Goal: Information Seeking & Learning: Learn about a topic

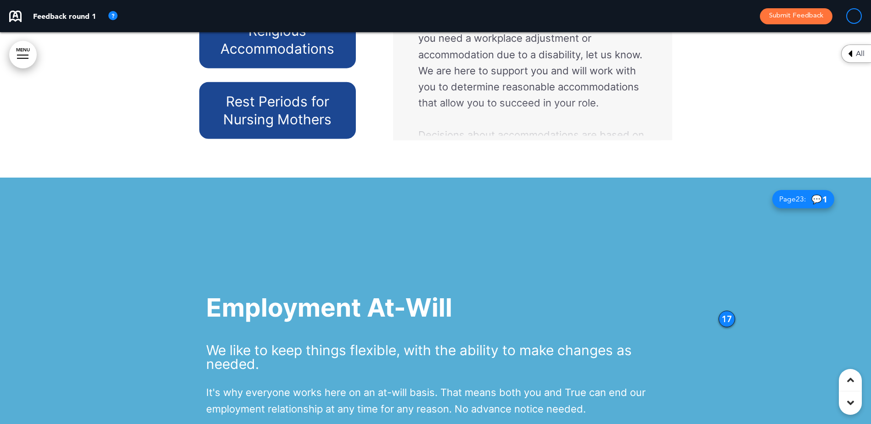
scroll to position [7258, 0]
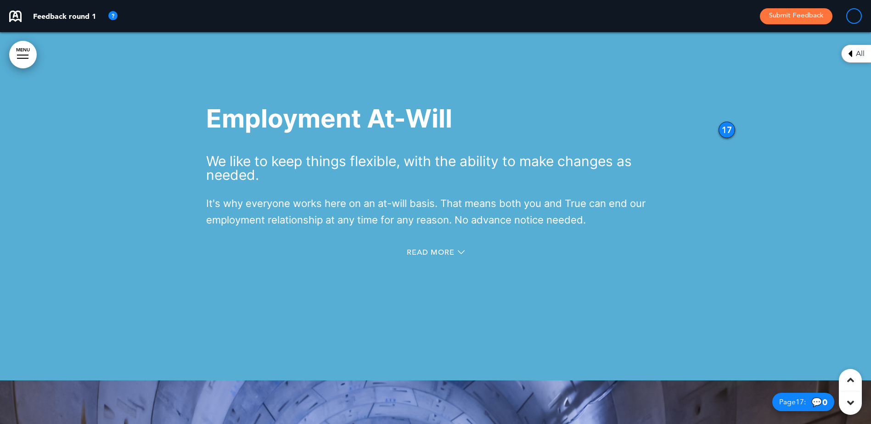
click at [812, 400] on span "💬 0" at bounding box center [820, 402] width 16 height 9
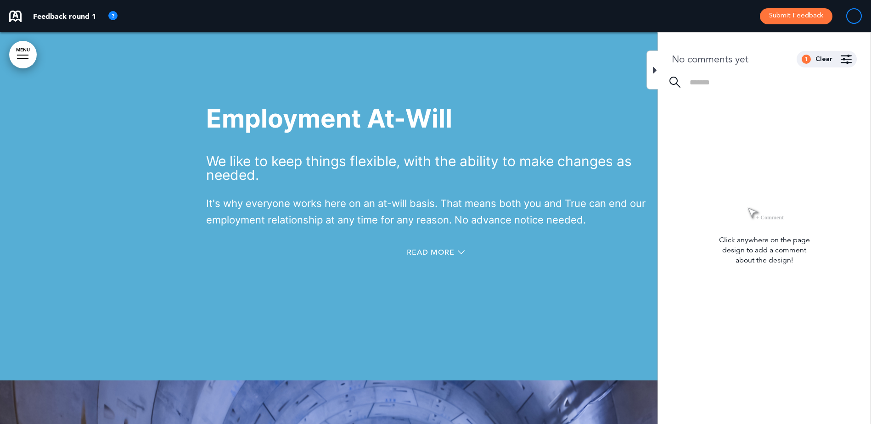
click at [650, 73] on div at bounding box center [652, 70] width 11 height 39
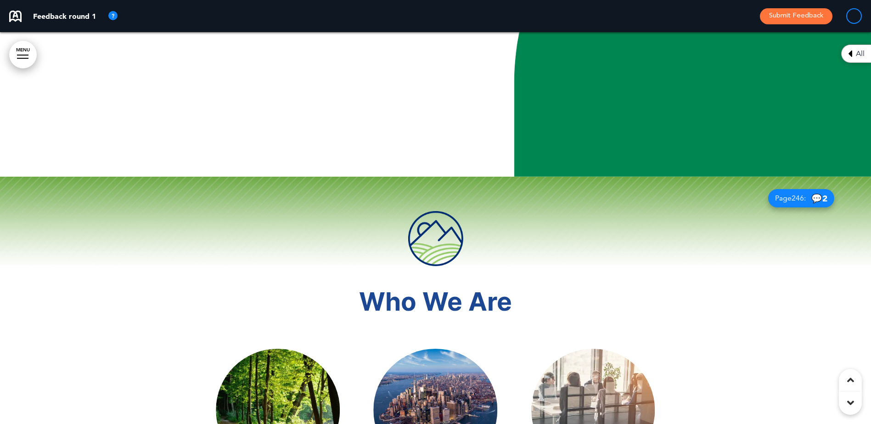
scroll to position [1816, 0]
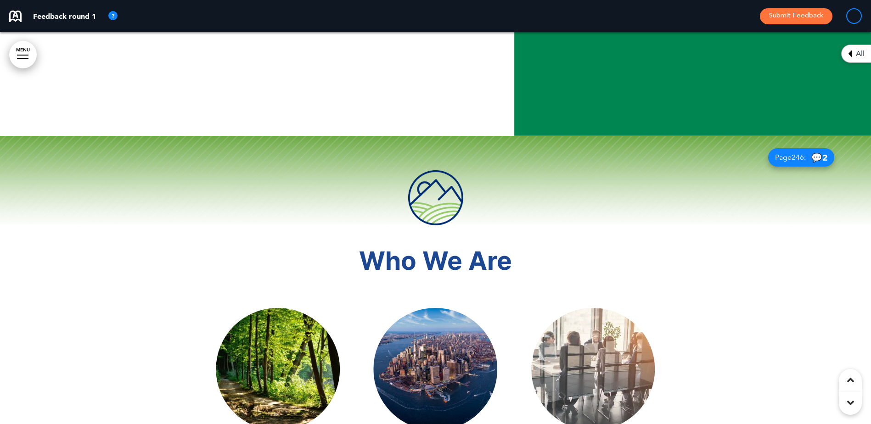
click at [813, 159] on span "💬 2" at bounding box center [820, 157] width 16 height 9
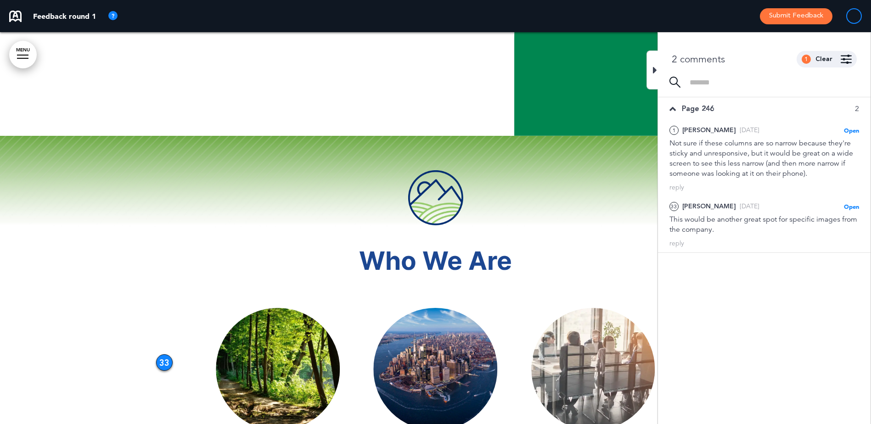
click at [594, 213] on h1 at bounding box center [435, 197] width 459 height 55
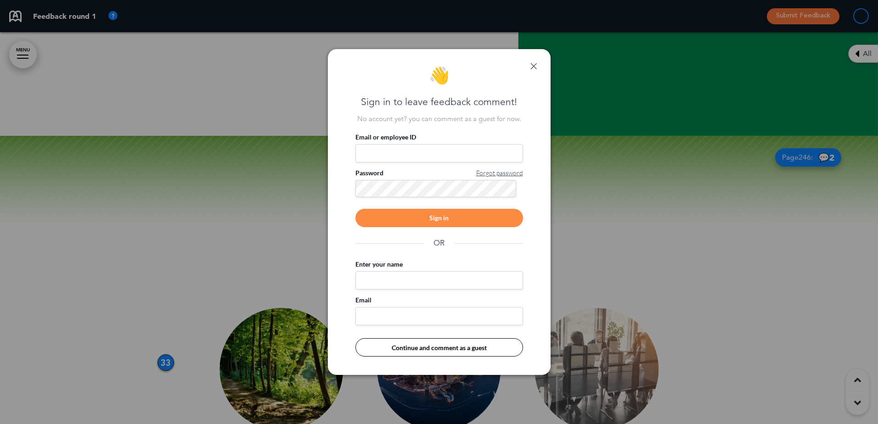
click at [531, 65] on link at bounding box center [534, 66] width 6 height 6
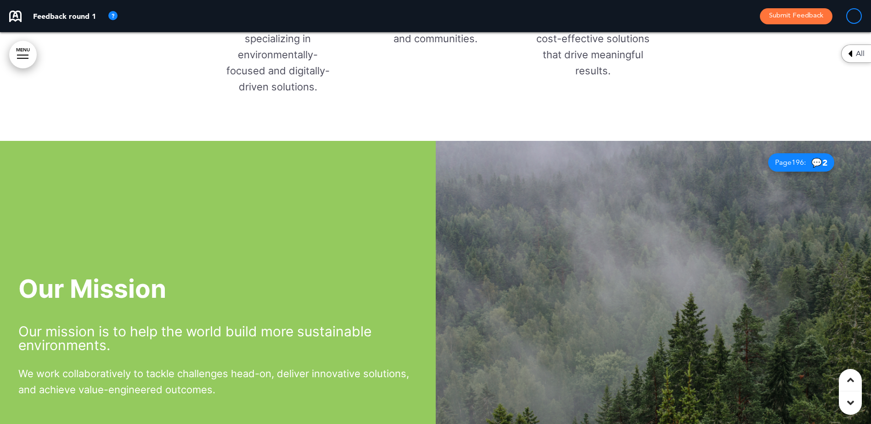
scroll to position [2413, 0]
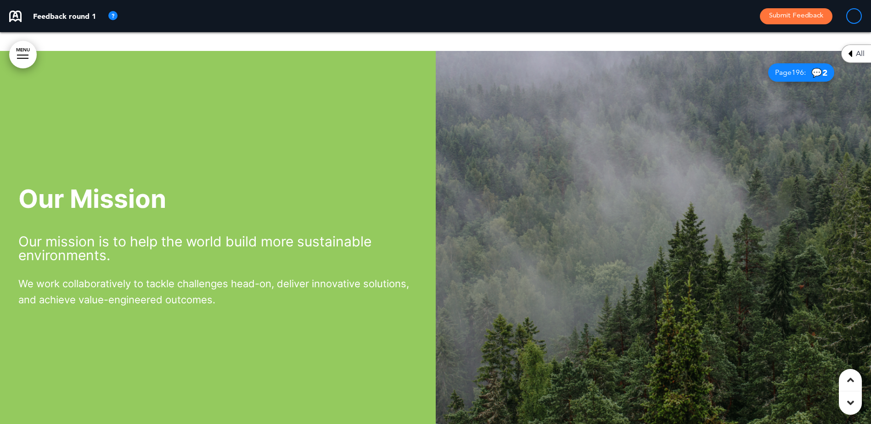
click at [814, 71] on span "💬 2" at bounding box center [820, 72] width 16 height 9
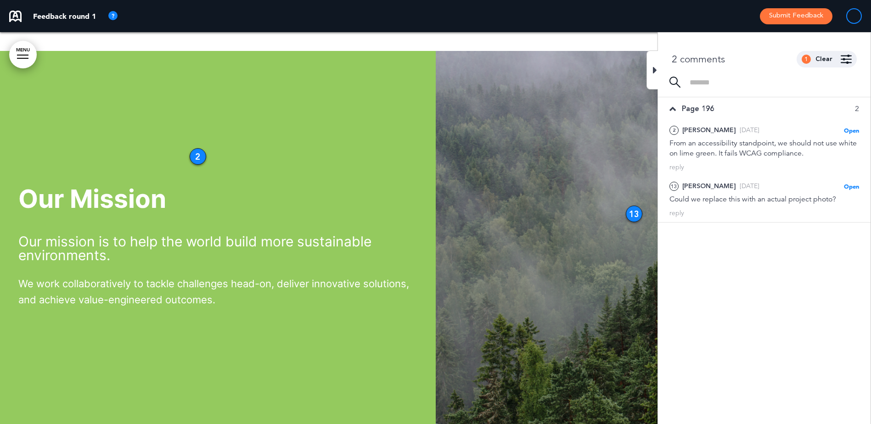
click at [655, 72] on icon at bounding box center [655, 70] width 4 height 11
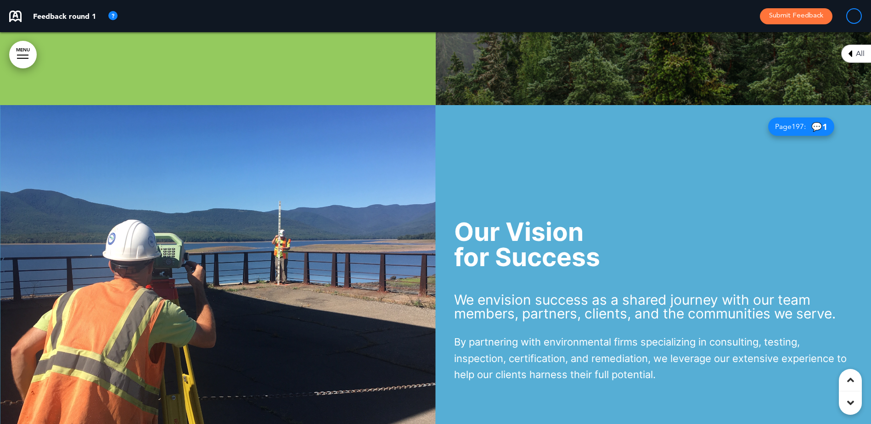
scroll to position [2780, 0]
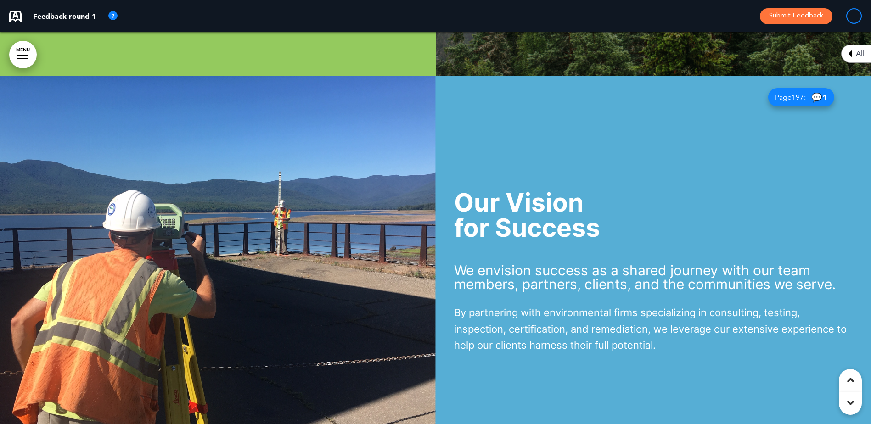
click at [813, 98] on span "💬 1" at bounding box center [820, 97] width 16 height 9
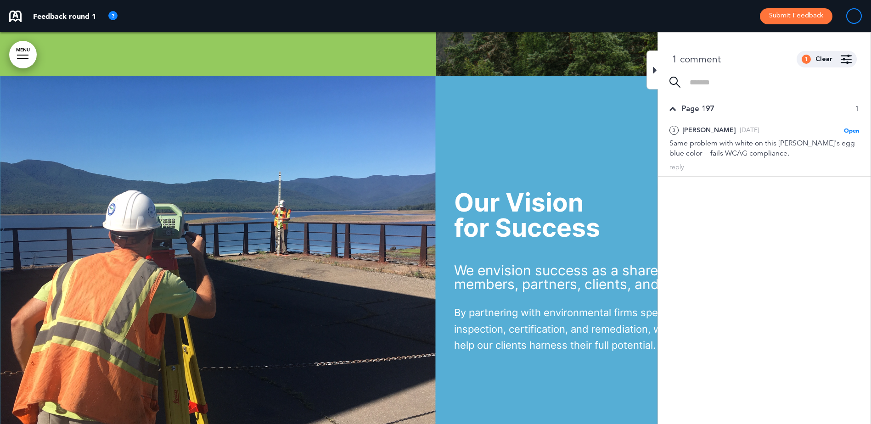
click at [654, 69] on icon at bounding box center [655, 70] width 4 height 11
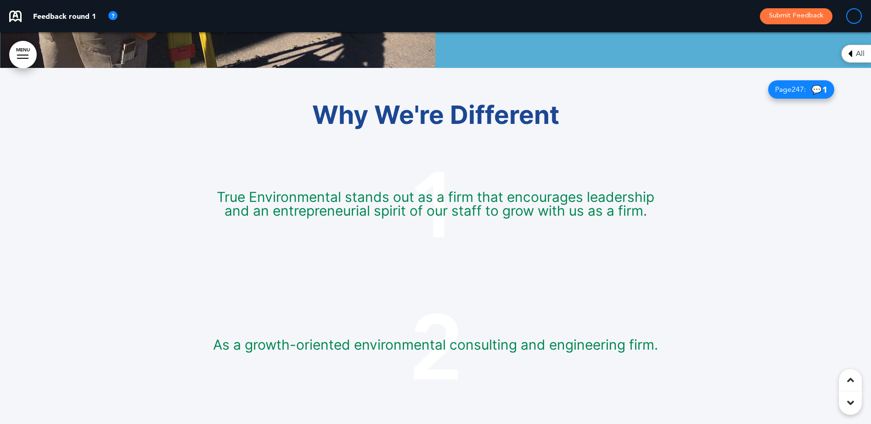
scroll to position [3194, 0]
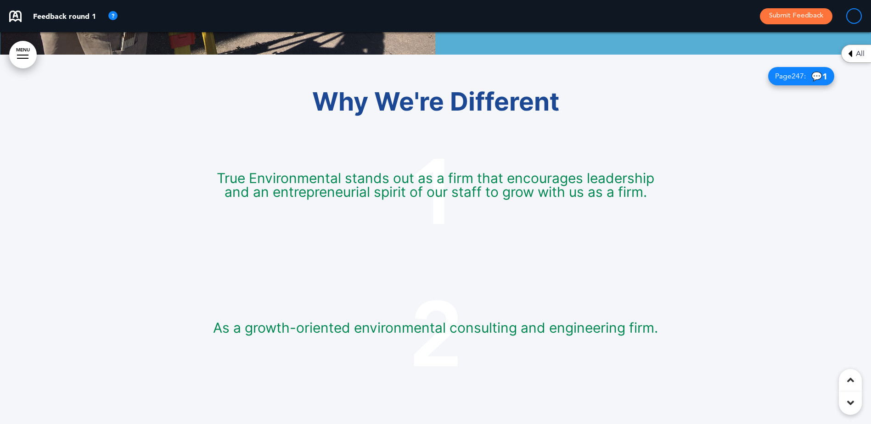
click at [812, 74] on span "💬 1" at bounding box center [820, 76] width 16 height 9
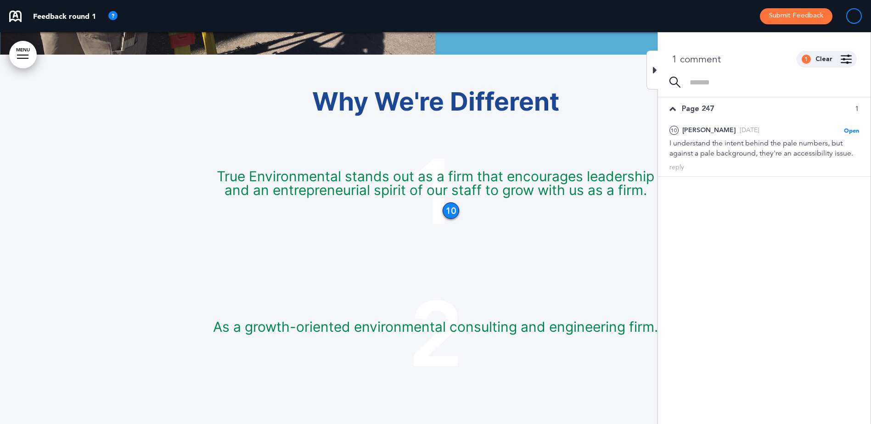
click at [651, 68] on div at bounding box center [652, 70] width 11 height 39
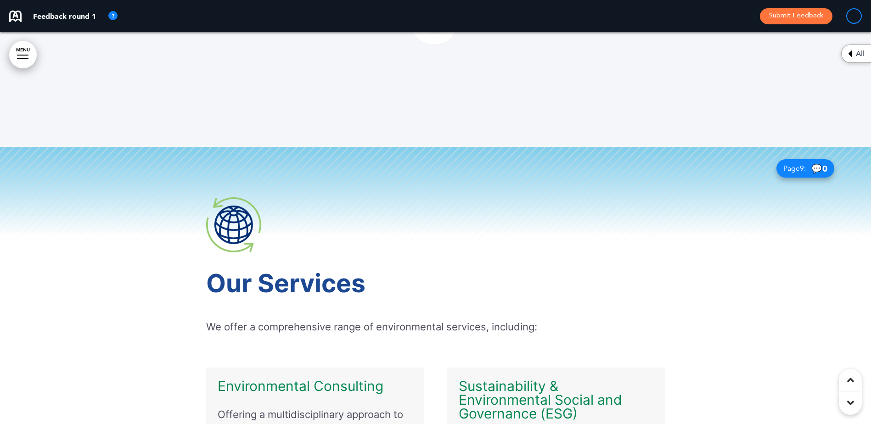
scroll to position [3975, 0]
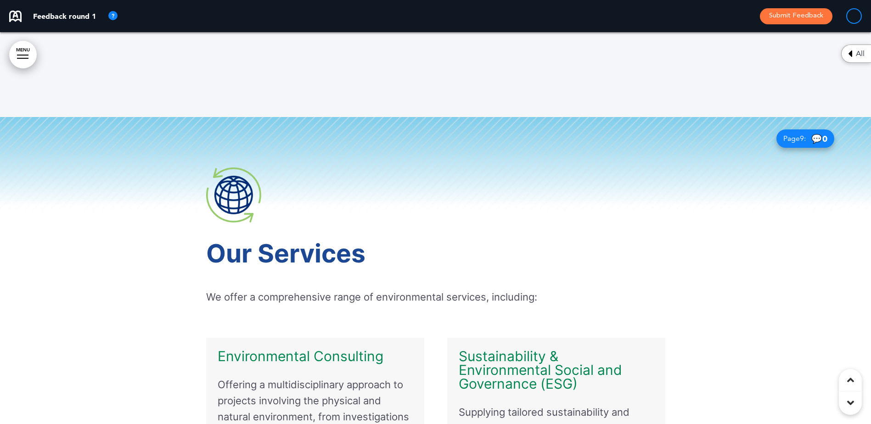
click at [812, 138] on span "💬 0" at bounding box center [820, 139] width 16 height 9
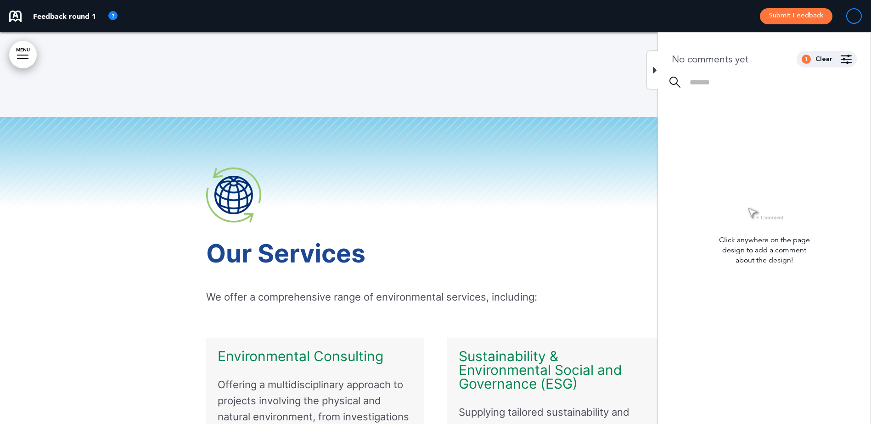
click at [652, 72] on div at bounding box center [652, 70] width 11 height 39
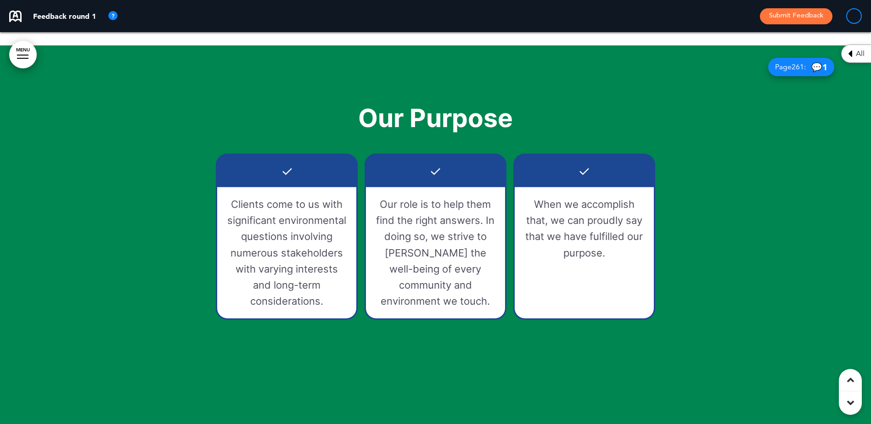
scroll to position [4847, 0]
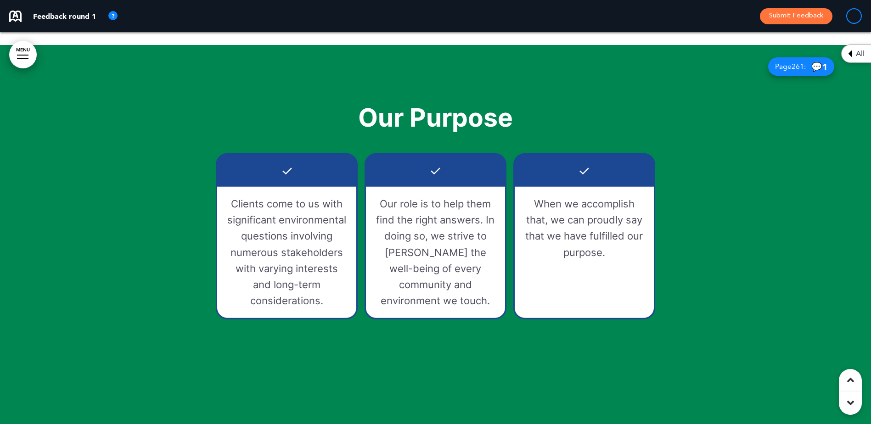
click at [814, 65] on span "💬 1" at bounding box center [820, 66] width 16 height 9
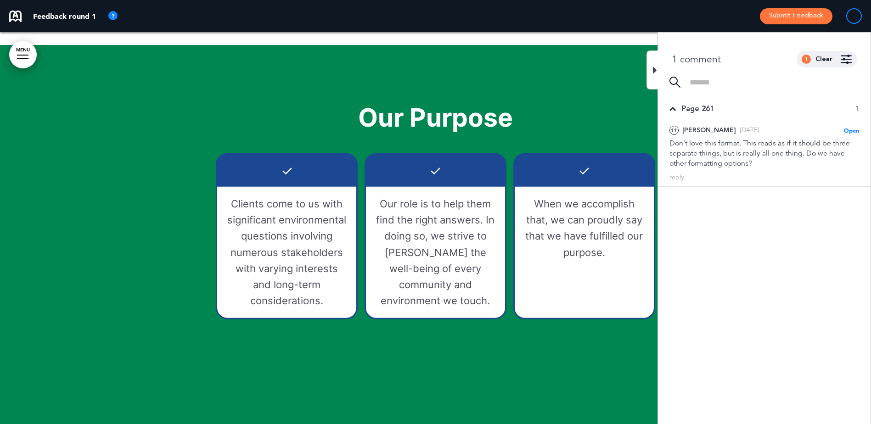
click at [653, 70] on div at bounding box center [652, 70] width 11 height 39
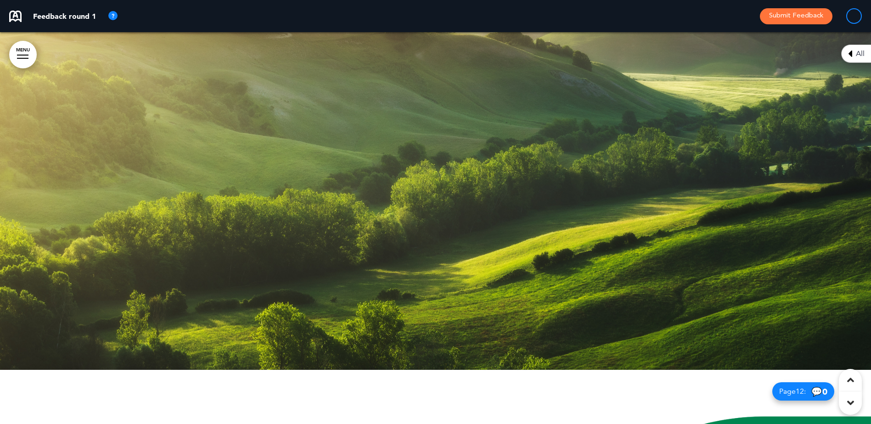
scroll to position [5184, 0]
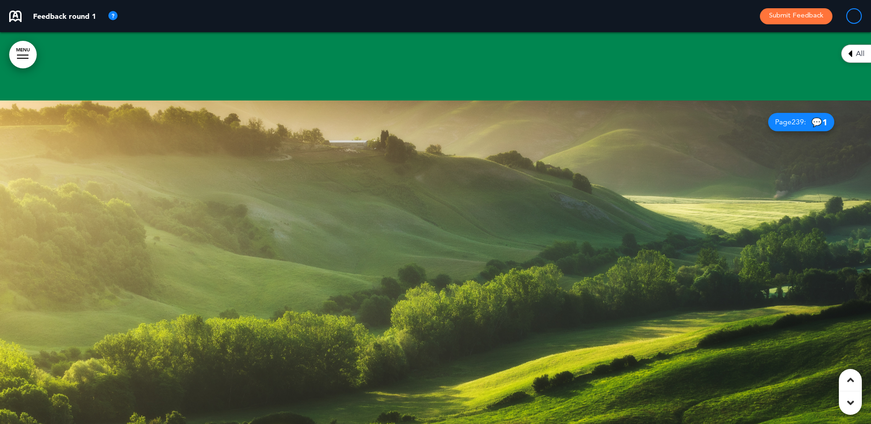
click at [812, 119] on span "💬 1" at bounding box center [820, 122] width 16 height 9
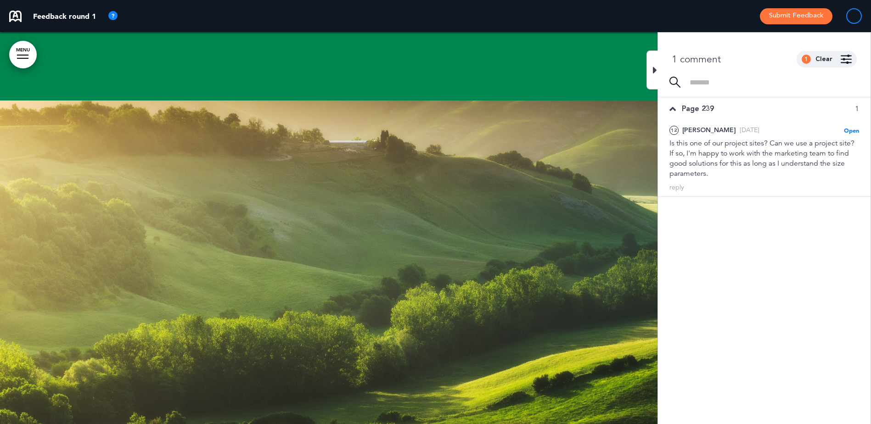
click at [655, 70] on icon at bounding box center [655, 70] width 4 height 11
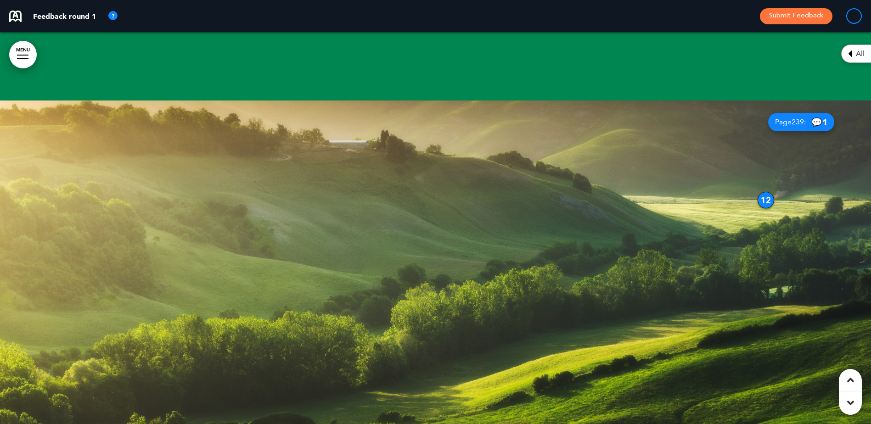
click at [815, 119] on span "💬 1" at bounding box center [820, 122] width 16 height 9
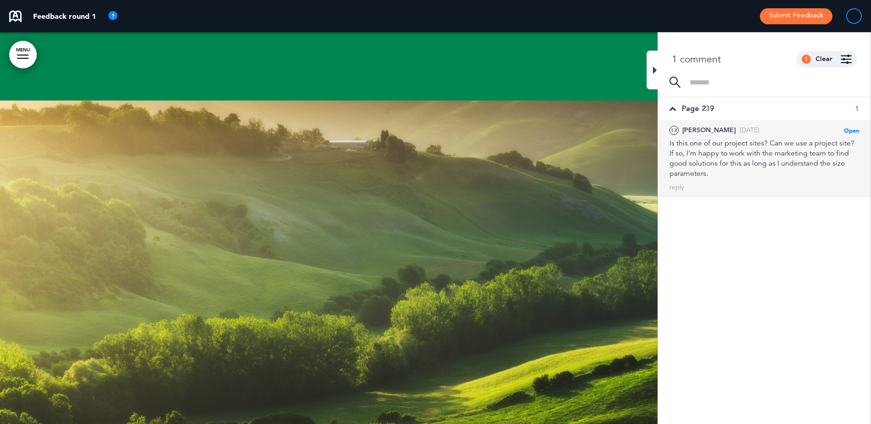
click at [857, 127] on span "Open" at bounding box center [851, 130] width 15 height 7
click at [845, 131] on span "Open" at bounding box center [851, 130] width 15 height 7
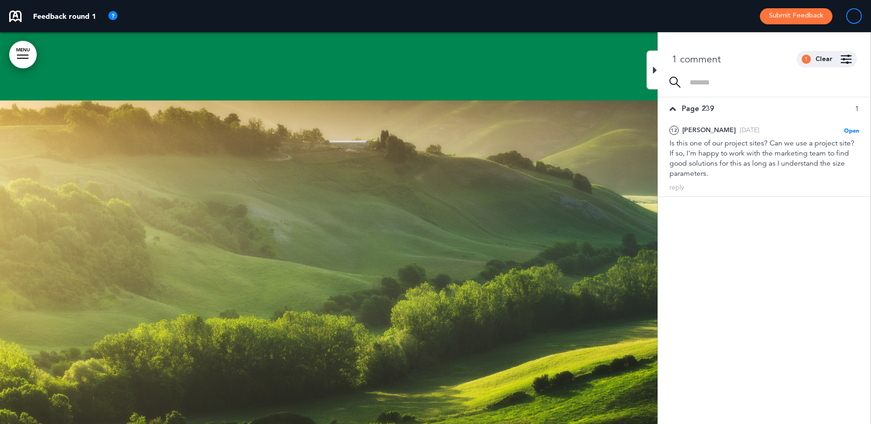
click at [656, 64] on div at bounding box center [652, 70] width 11 height 39
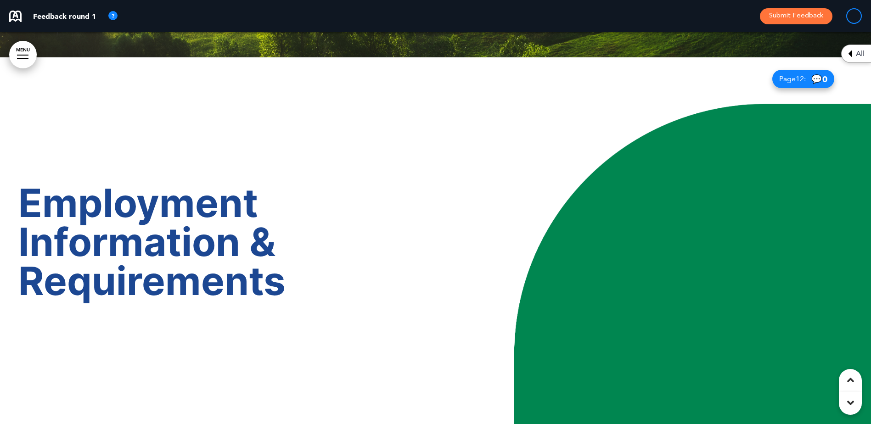
scroll to position [5644, 0]
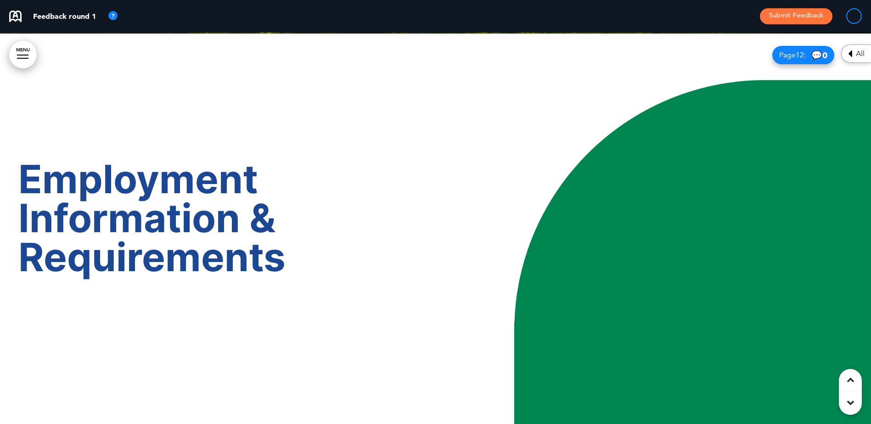
click at [813, 52] on span "💬 0" at bounding box center [820, 55] width 16 height 9
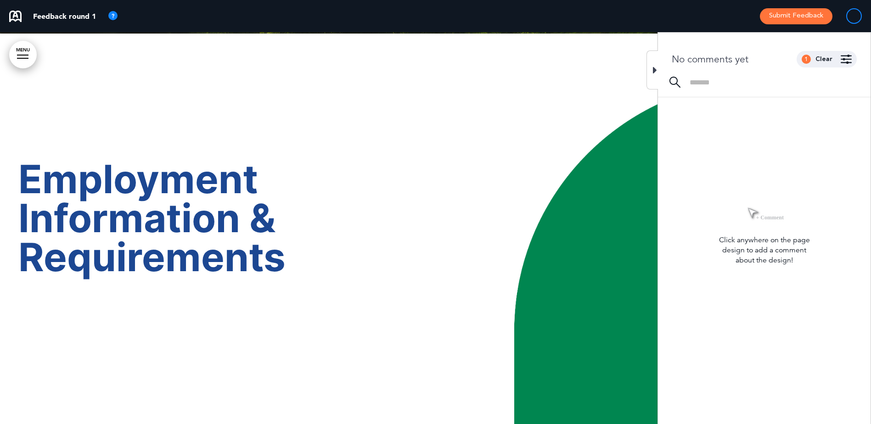
click at [653, 70] on icon at bounding box center [655, 70] width 4 height 11
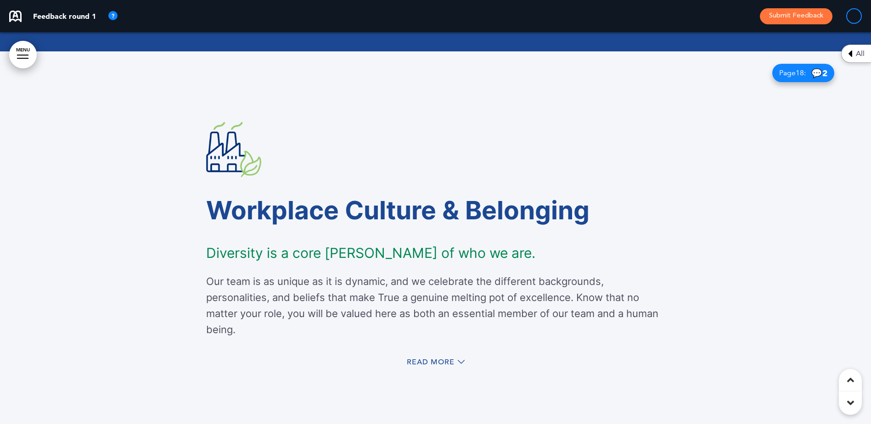
scroll to position [6424, 0]
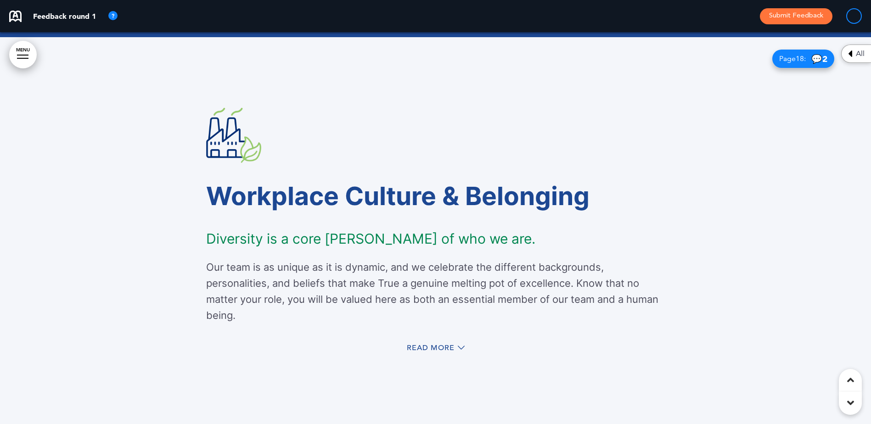
click at [817, 56] on span "💬 2" at bounding box center [820, 59] width 16 height 9
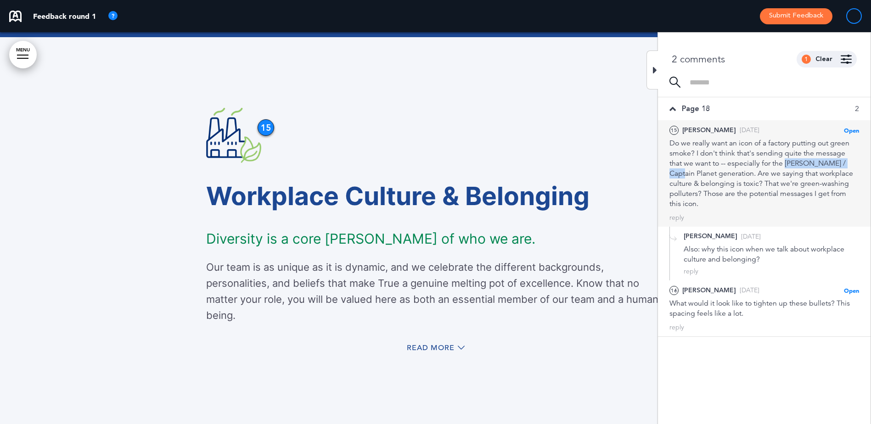
drag, startPoint x: 787, startPoint y: 164, endPoint x: 852, endPoint y: 164, distance: 65.2
click at [852, 164] on div "Do we really want an icon of a factory putting out green smoke? I don't think t…" at bounding box center [765, 173] width 190 height 71
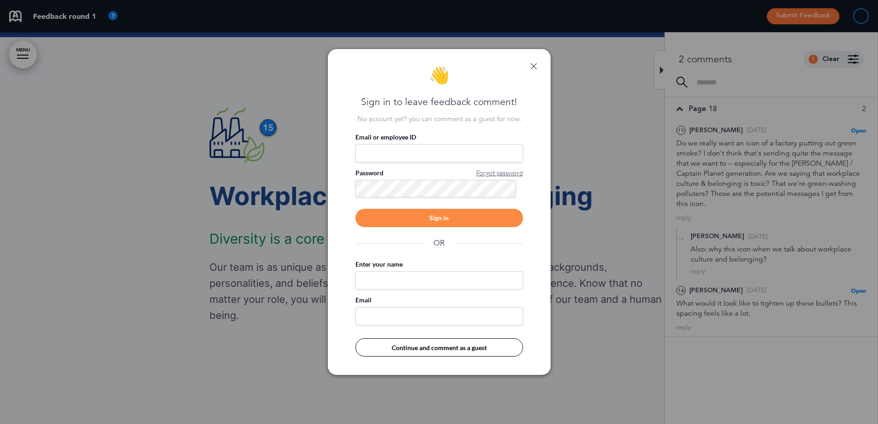
click at [627, 161] on div at bounding box center [439, 212] width 878 height 424
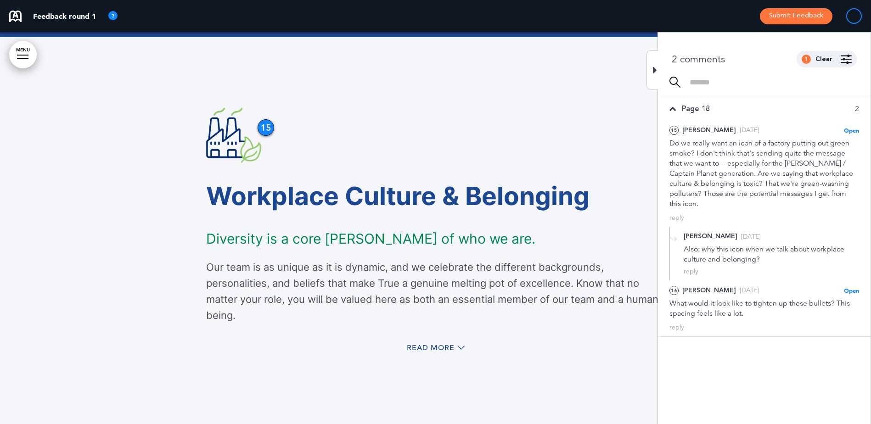
click at [577, 326] on div "Workplace Culture & Belonging Diversity is a core [PERSON_NAME] of who we are. …" at bounding box center [435, 233] width 459 height 320
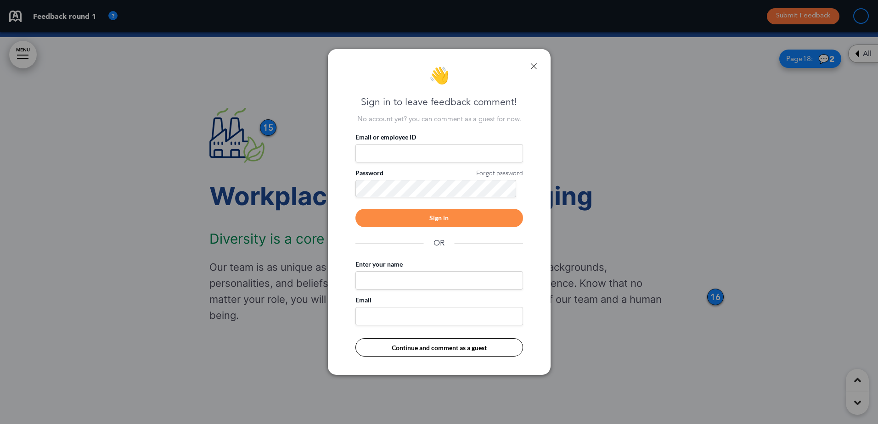
click at [537, 67] on div "👋 Sign in to leave feedback comment! No account yet? you can comment as a guest…" at bounding box center [439, 212] width 223 height 326
click at [531, 67] on link at bounding box center [534, 66] width 6 height 6
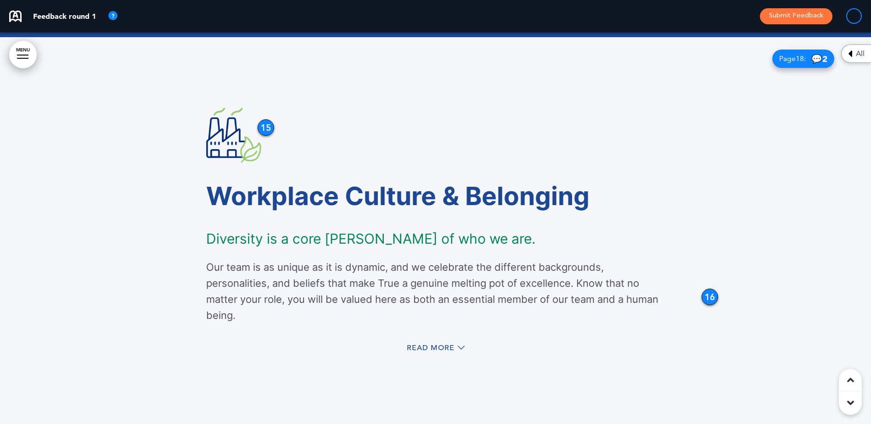
click at [448, 343] on div "Read More" at bounding box center [435, 349] width 459 height 19
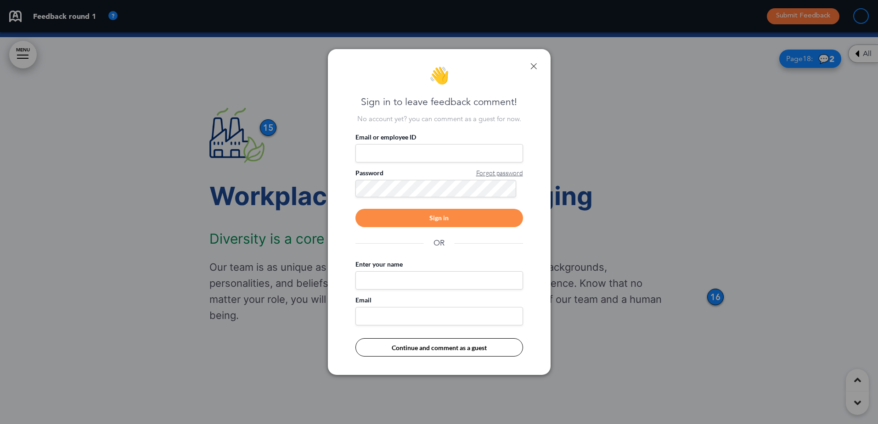
click at [533, 64] on link at bounding box center [534, 66] width 6 height 6
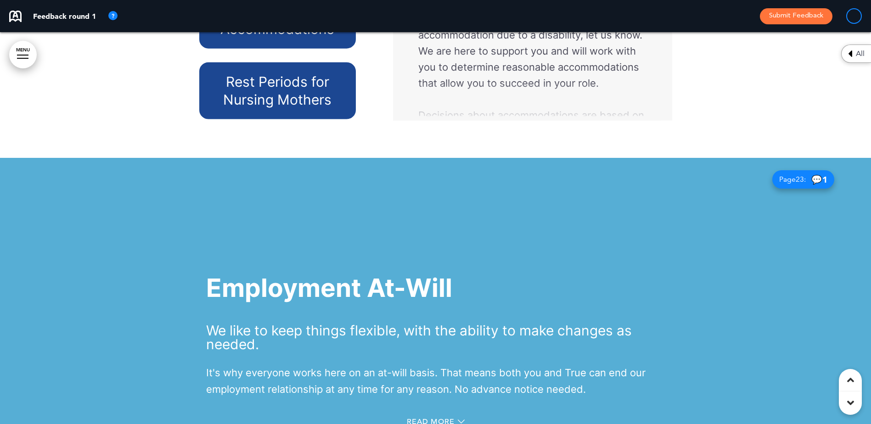
scroll to position [7134, 0]
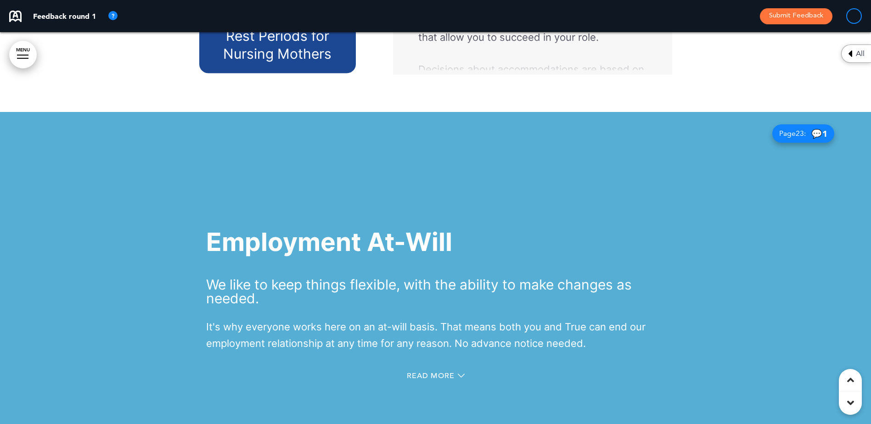
click at [813, 131] on span "💬 1" at bounding box center [820, 134] width 16 height 9
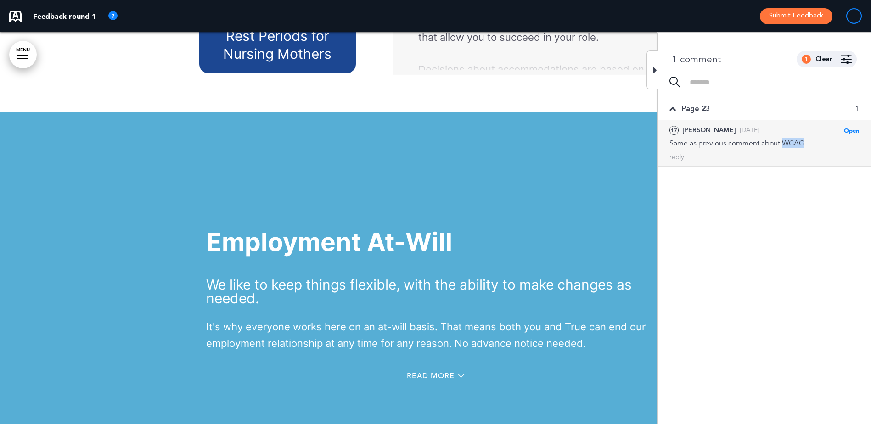
drag, startPoint x: 785, startPoint y: 146, endPoint x: 809, endPoint y: 144, distance: 24.0
click at [809, 144] on div "Same as previous comment about WCAG" at bounding box center [765, 143] width 190 height 10
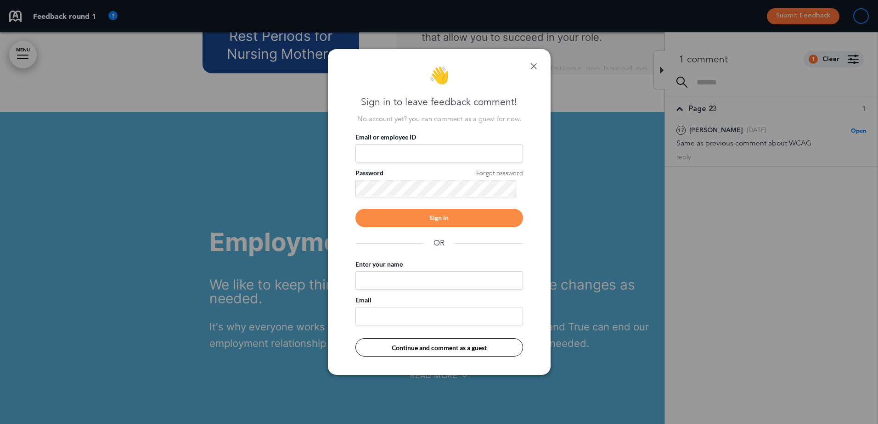
drag, startPoint x: 809, startPoint y: 144, endPoint x: 786, endPoint y: 142, distance: 23.5
drag, startPoint x: 786, startPoint y: 142, endPoint x: 760, endPoint y: 114, distance: 38.7
click at [760, 114] on div at bounding box center [439, 212] width 878 height 424
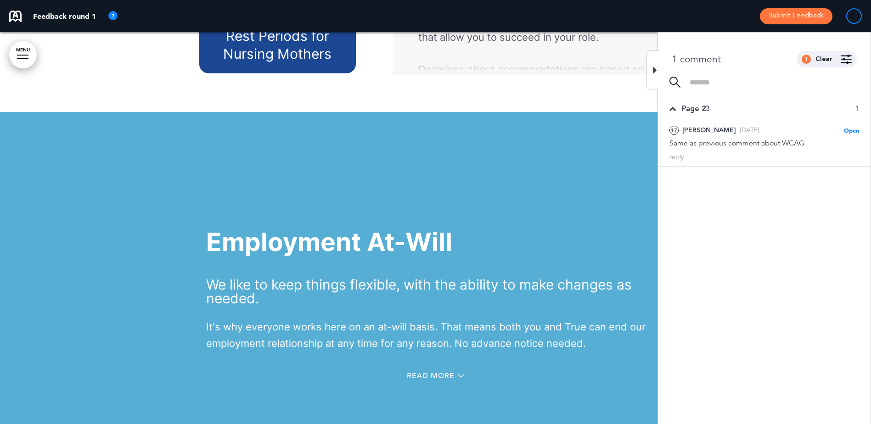
click at [653, 71] on div at bounding box center [652, 70] width 11 height 39
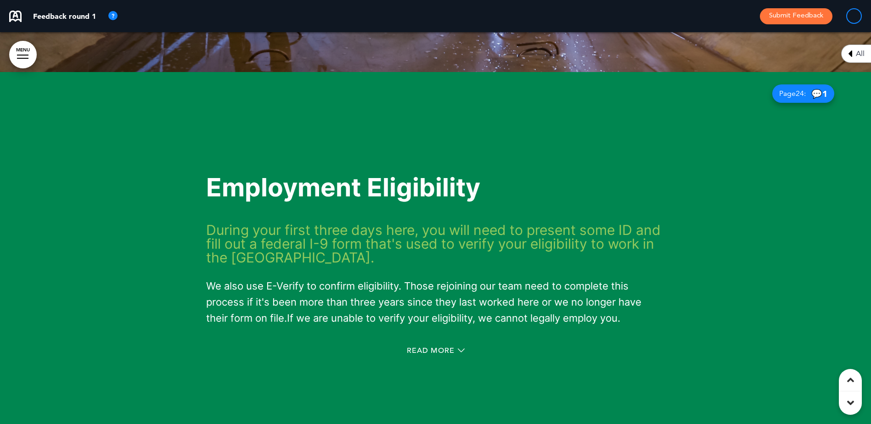
scroll to position [7961, 0]
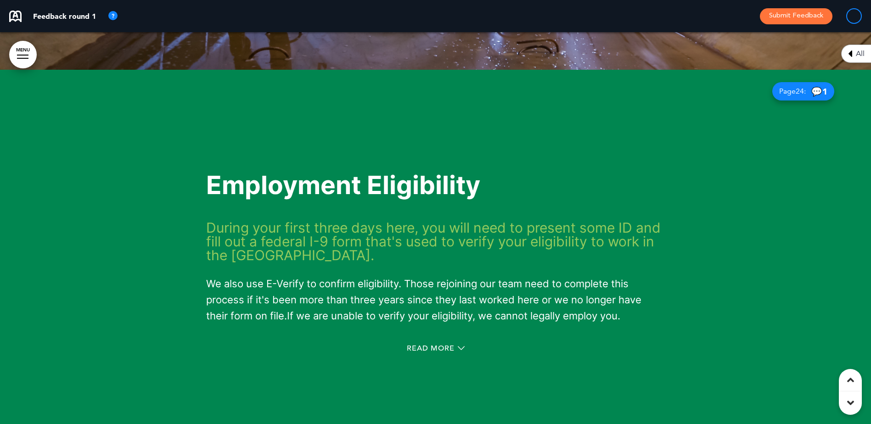
click at [812, 92] on span "💬 1" at bounding box center [820, 91] width 16 height 9
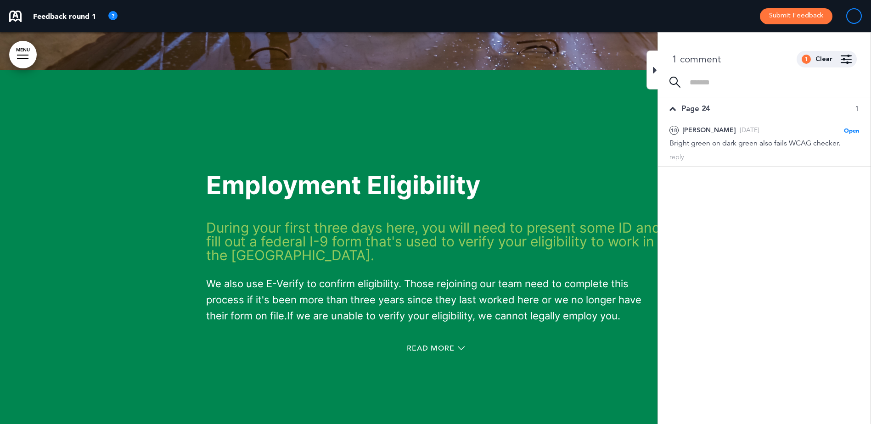
click at [654, 67] on icon at bounding box center [655, 70] width 4 height 11
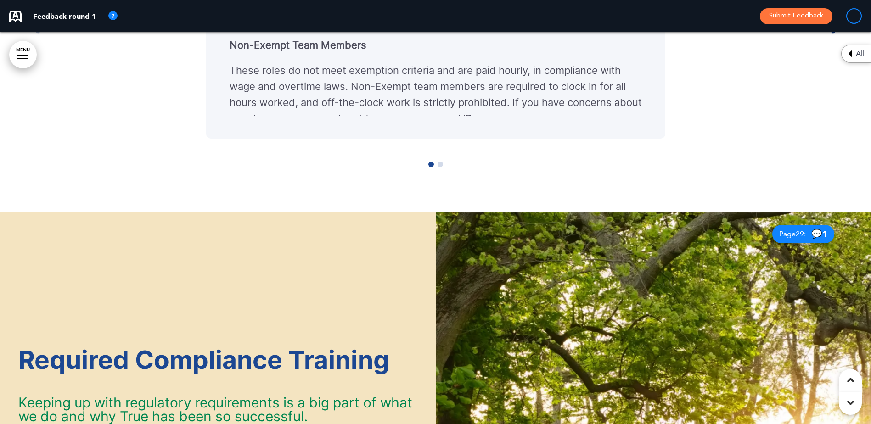
scroll to position [9660, 0]
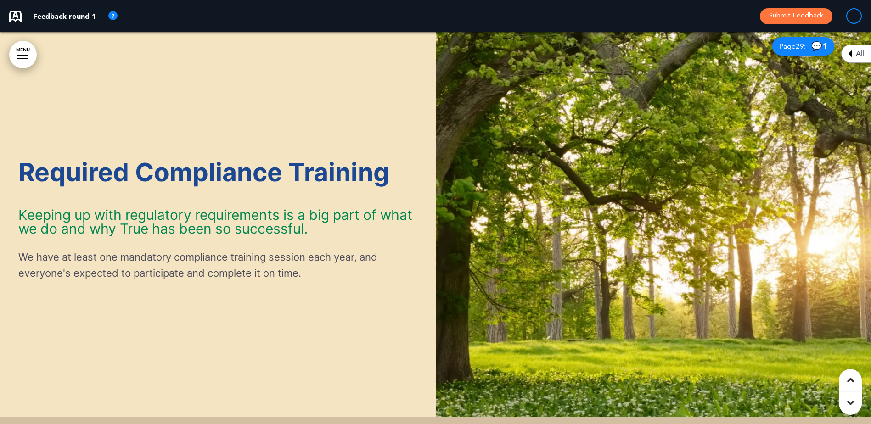
click at [815, 44] on span "💬 1" at bounding box center [820, 46] width 16 height 9
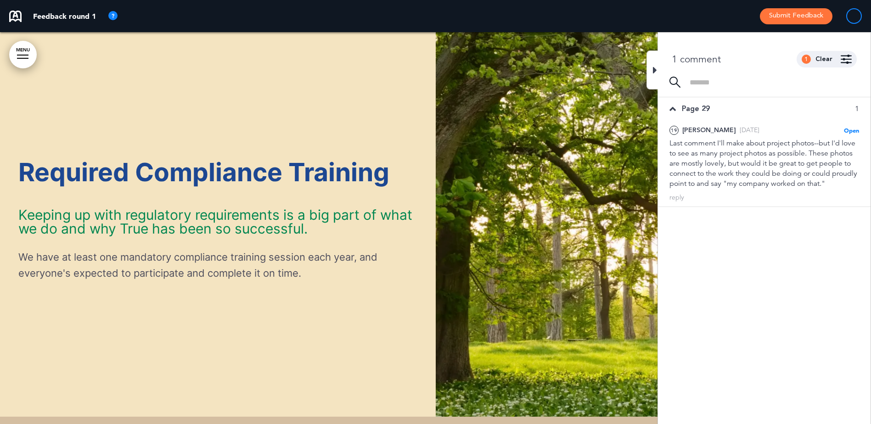
click at [558, 116] on img at bounding box center [654, 221] width 436 height 392
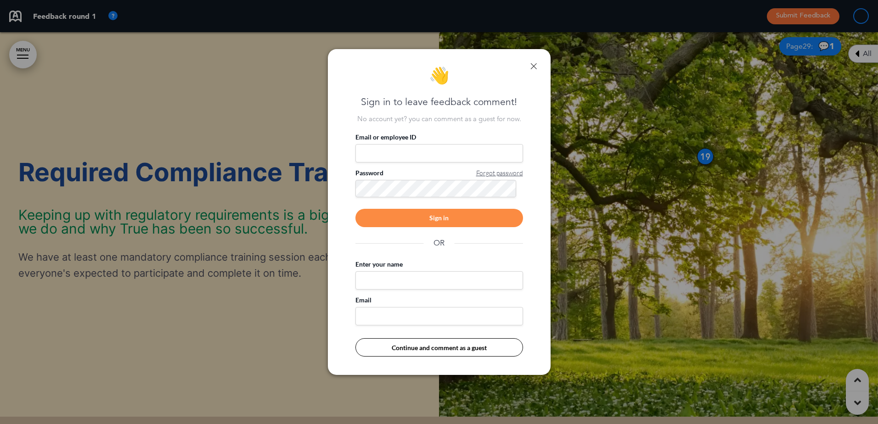
click at [537, 63] on link at bounding box center [534, 66] width 6 height 6
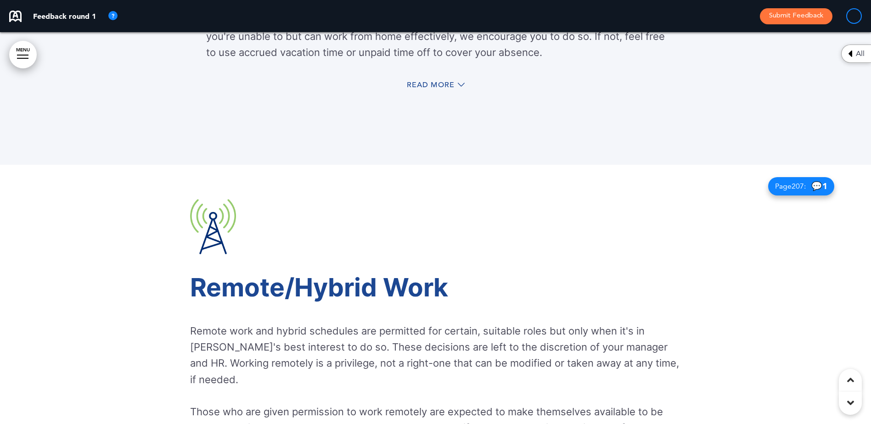
scroll to position [12115, 0]
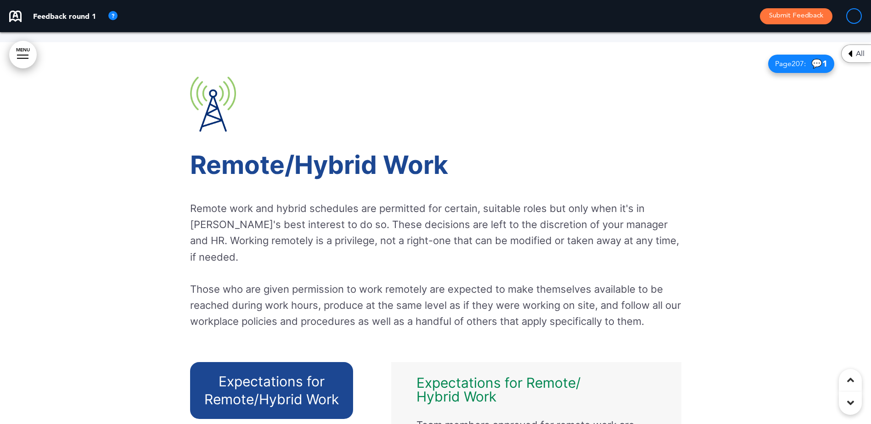
click at [815, 68] on span "💬 1" at bounding box center [820, 63] width 16 height 9
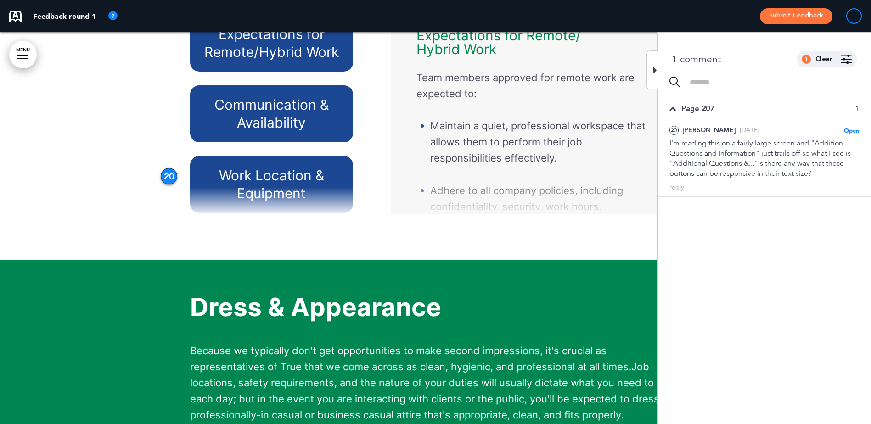
scroll to position [12529, 0]
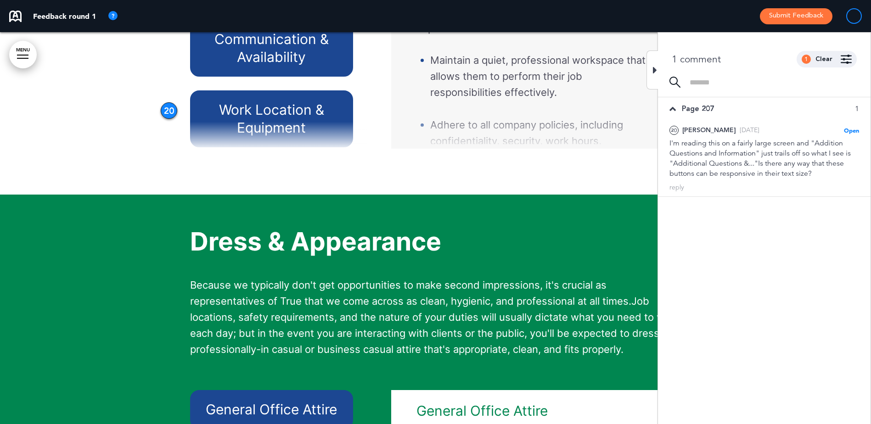
click at [653, 70] on icon at bounding box center [655, 70] width 4 height 11
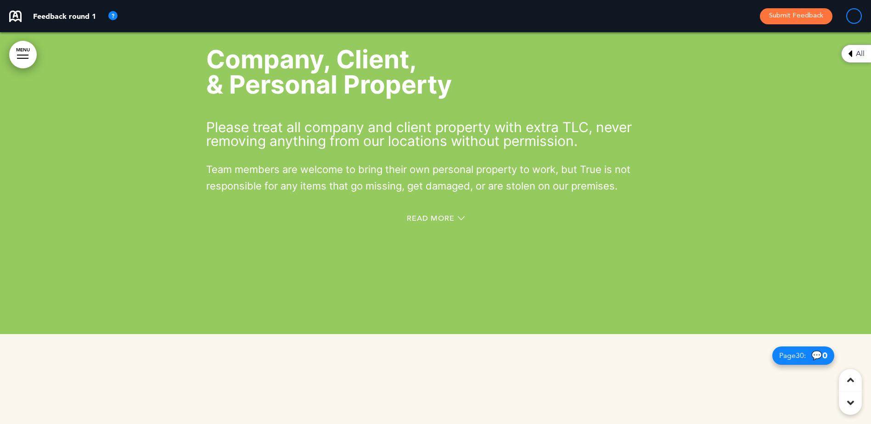
scroll to position [13492, 0]
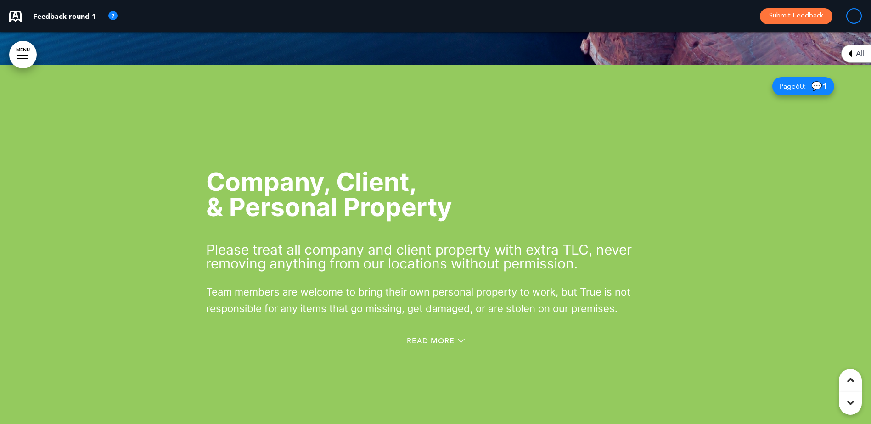
click at [814, 90] on span "💬 1" at bounding box center [820, 86] width 16 height 9
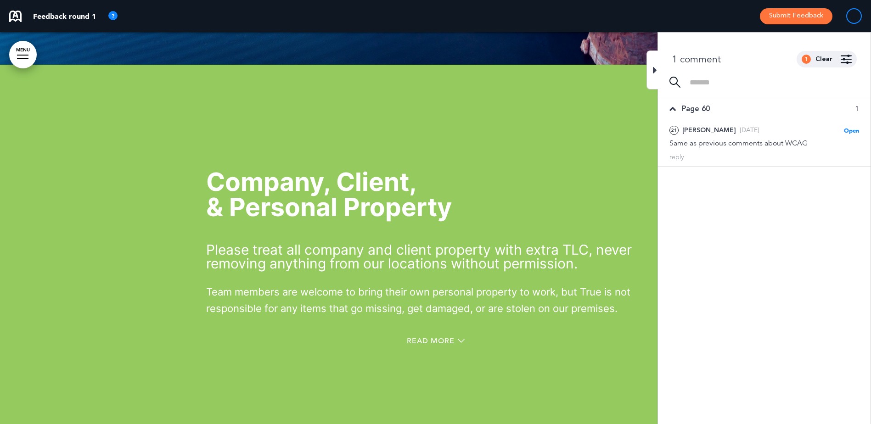
click at [655, 71] on icon at bounding box center [655, 70] width 4 height 11
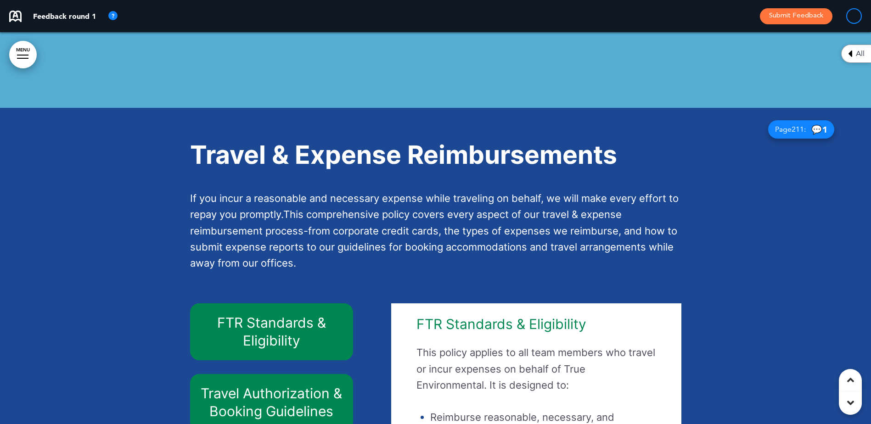
scroll to position [15881, 0]
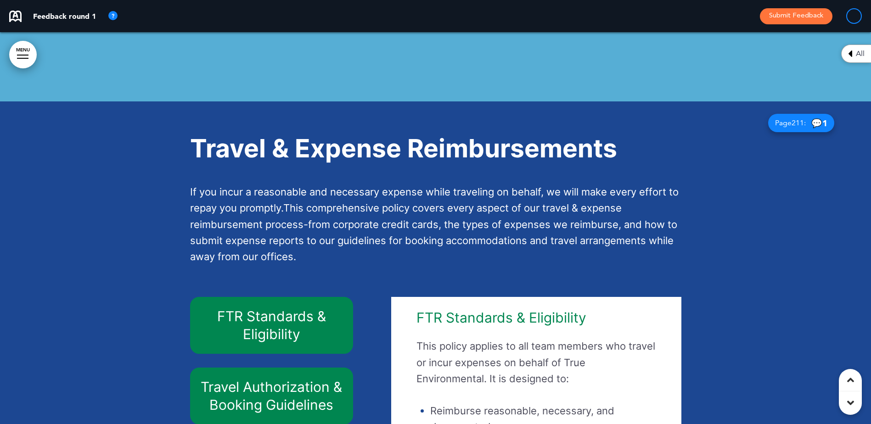
click at [812, 128] on span "💬 1" at bounding box center [820, 123] width 16 height 9
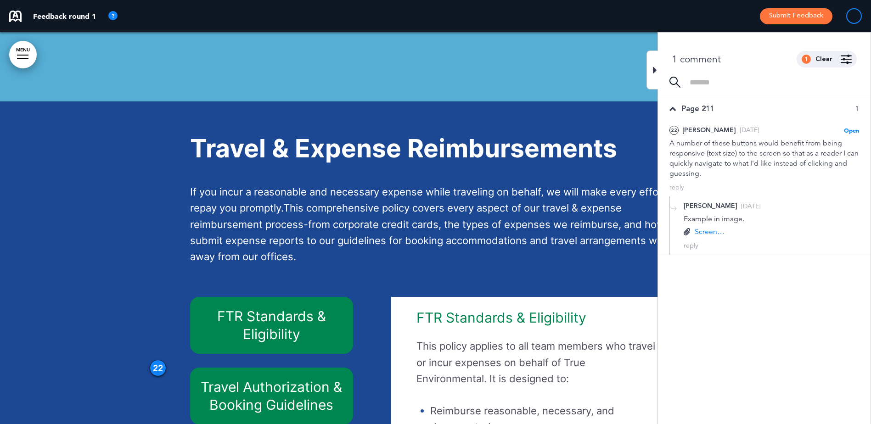
click at [655, 69] on icon at bounding box center [655, 70] width 4 height 11
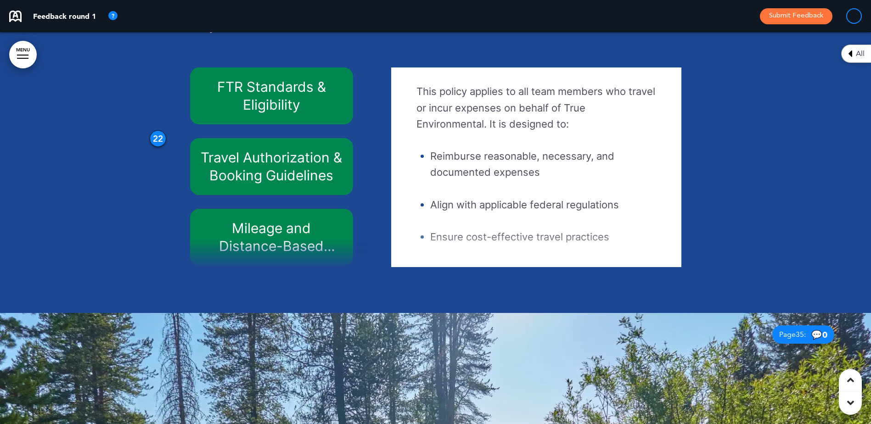
scroll to position [178, 0]
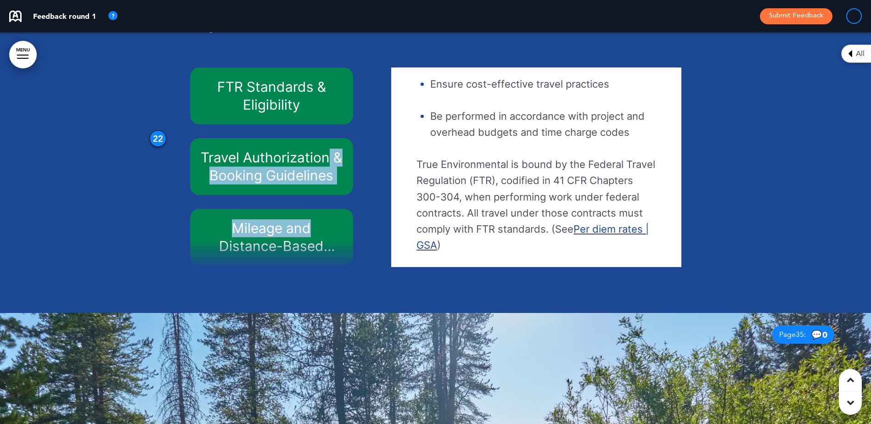
drag, startPoint x: 363, startPoint y: 225, endPoint x: 363, endPoint y: 141, distance: 84.1
click at [363, 141] on div "FTR Standards & Eligibility Travel Authorization & Booking Guidelines Mileage a…" at bounding box center [281, 168] width 182 height 200
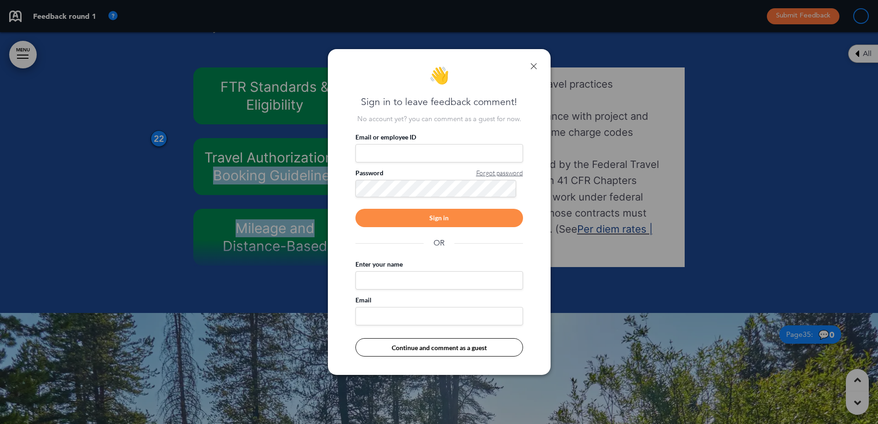
click at [534, 67] on link at bounding box center [534, 66] width 6 height 6
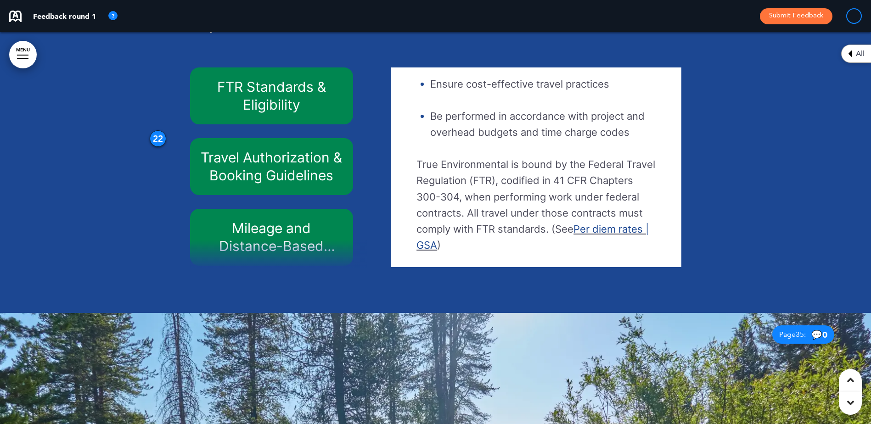
click at [284, 113] on span "FTR Standards & Eligibility" at bounding box center [271, 96] width 109 height 34
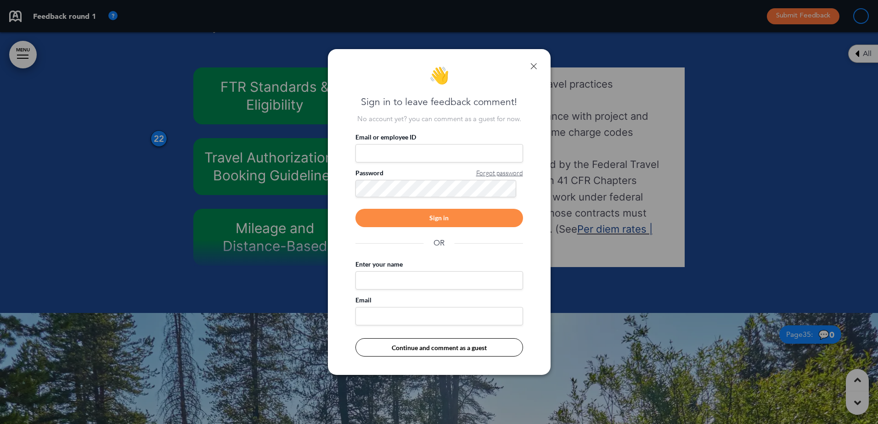
click at [531, 67] on link at bounding box center [534, 66] width 6 height 6
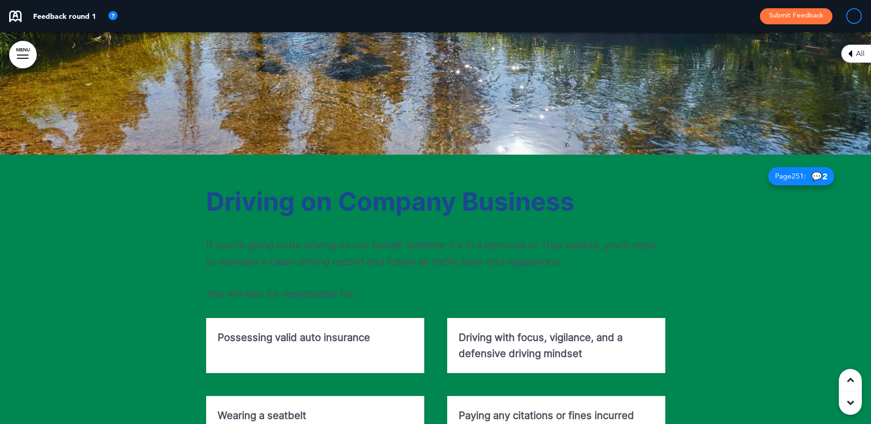
scroll to position [16708, 0]
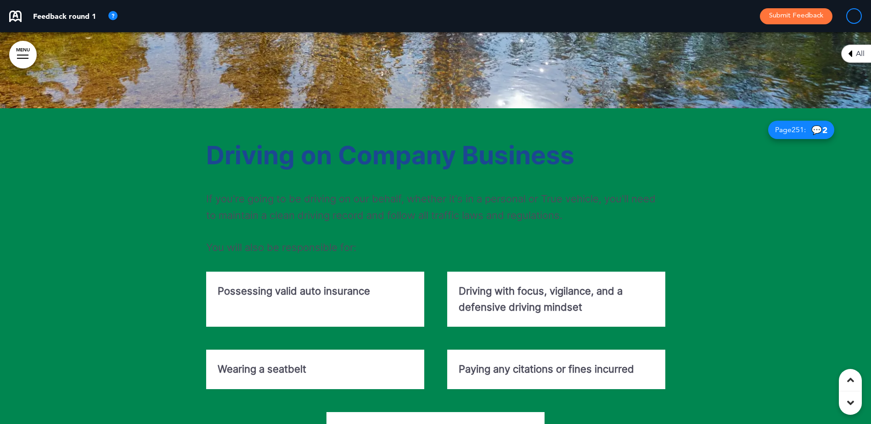
click at [812, 135] on span "💬 2" at bounding box center [820, 130] width 16 height 9
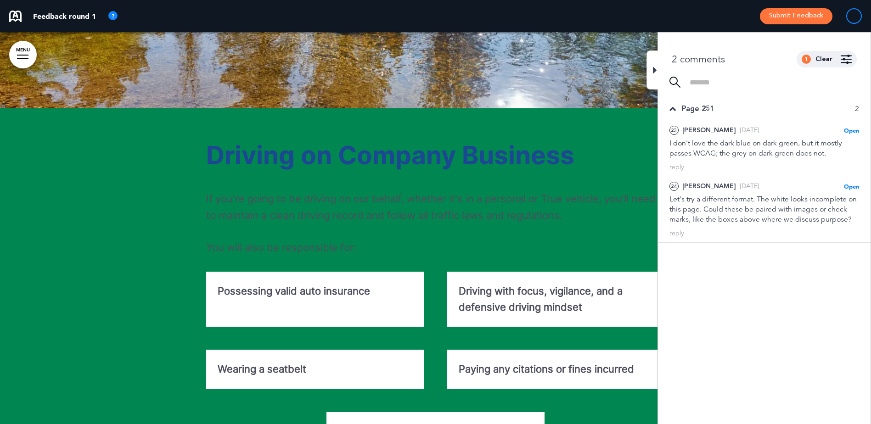
click at [571, 223] on p "If you're going to be driving on our behalf, whether it's in a personal or True…" at bounding box center [435, 207] width 459 height 32
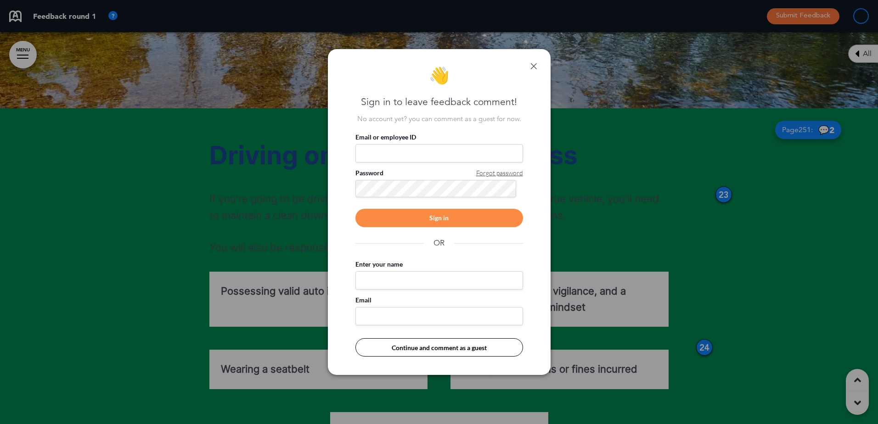
click at [531, 67] on link at bounding box center [534, 66] width 6 height 6
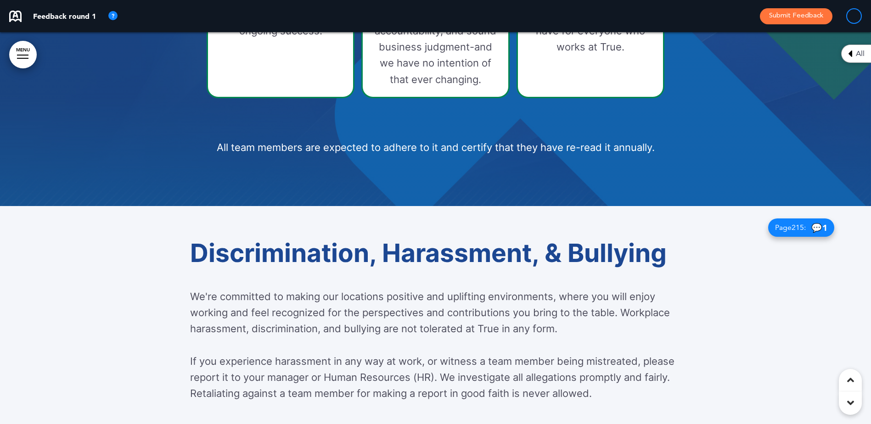
scroll to position [20750, 0]
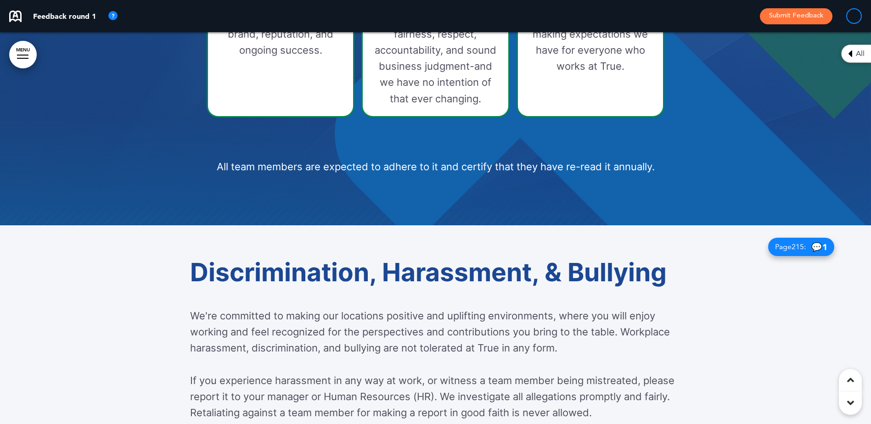
click at [812, 252] on span "💬 1" at bounding box center [820, 247] width 16 height 9
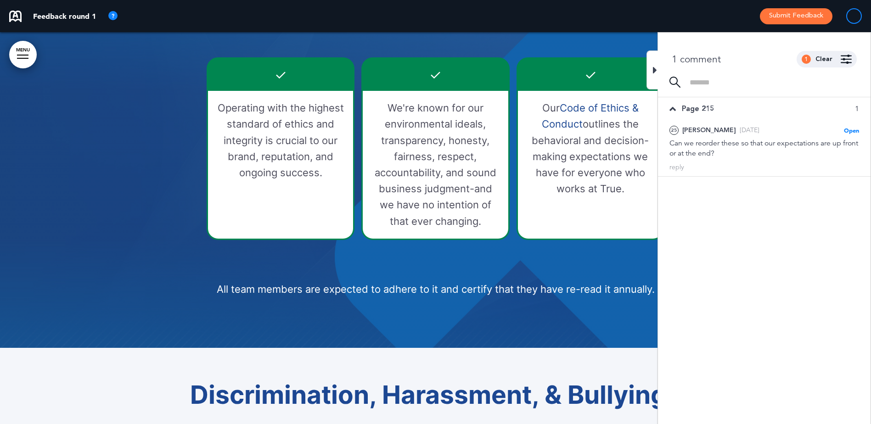
scroll to position [20586, 0]
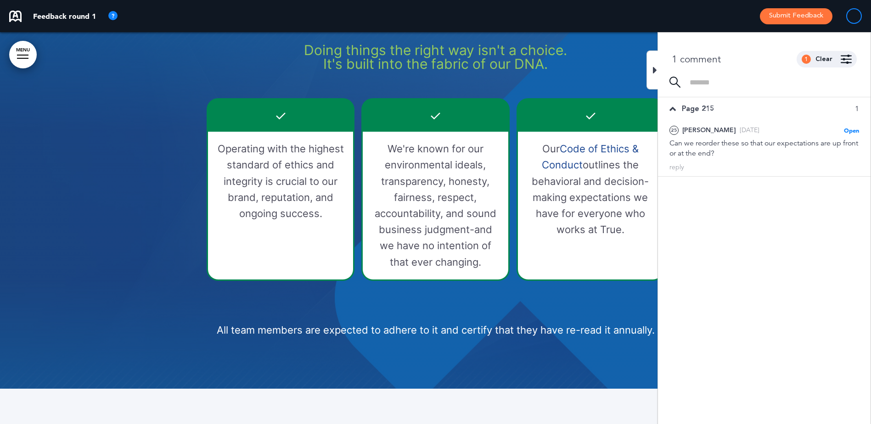
click at [547, 306] on div "Code of Ethics & Conduct Doing things the right way isn't a choice. It's built …" at bounding box center [435, 174] width 459 height 429
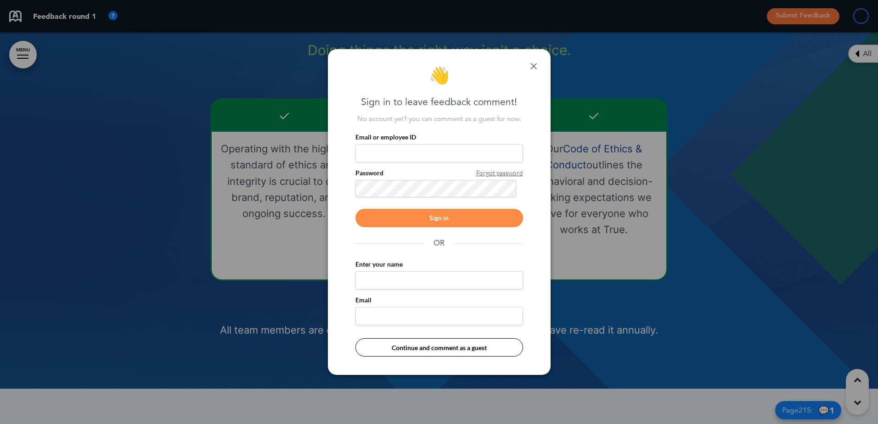
click at [532, 66] on link at bounding box center [534, 66] width 6 height 6
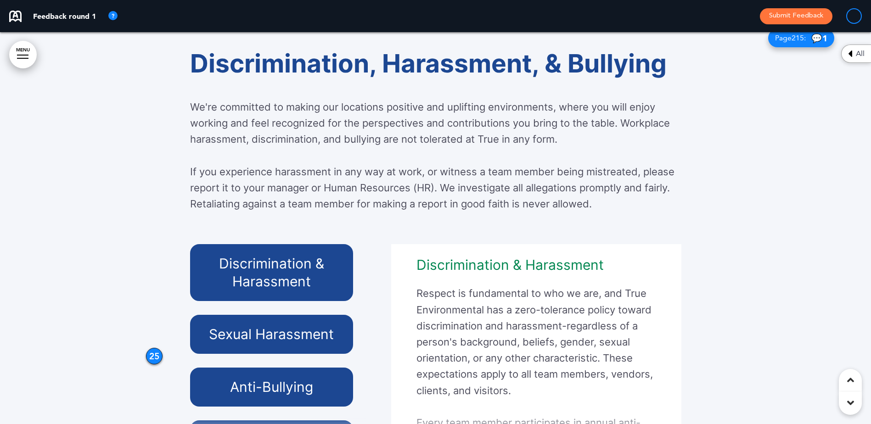
scroll to position [20941, 0]
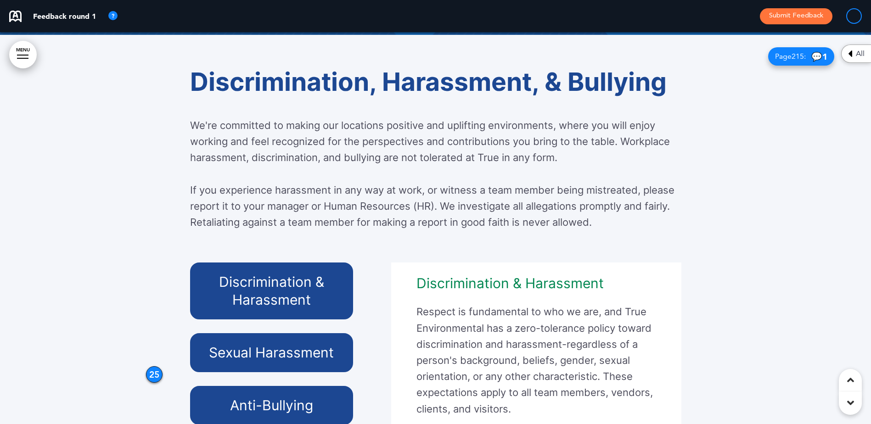
click at [816, 61] on span "💬 1" at bounding box center [820, 56] width 16 height 9
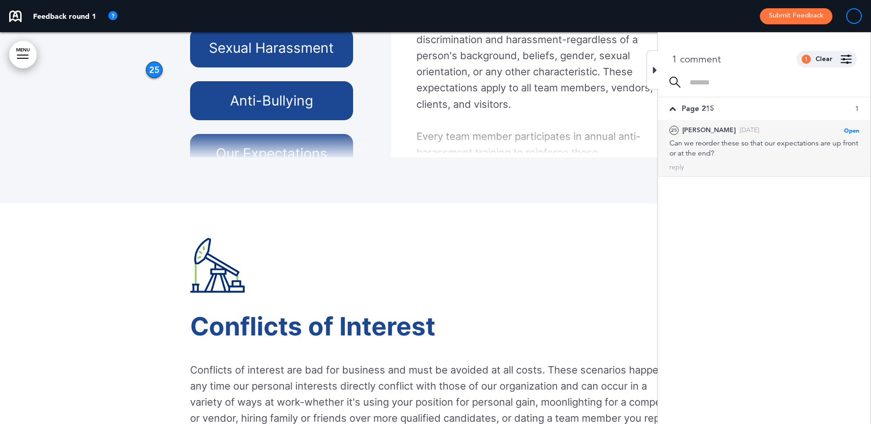
scroll to position [21262, 0]
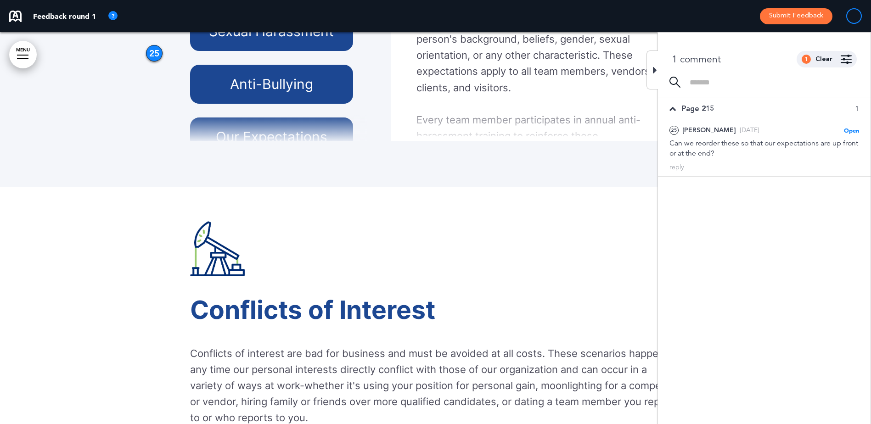
click at [652, 69] on div at bounding box center [652, 70] width 11 height 39
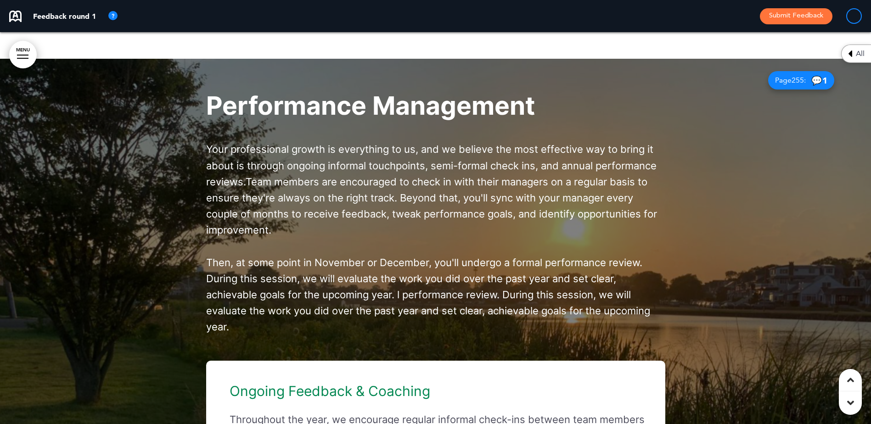
scroll to position [23222, 0]
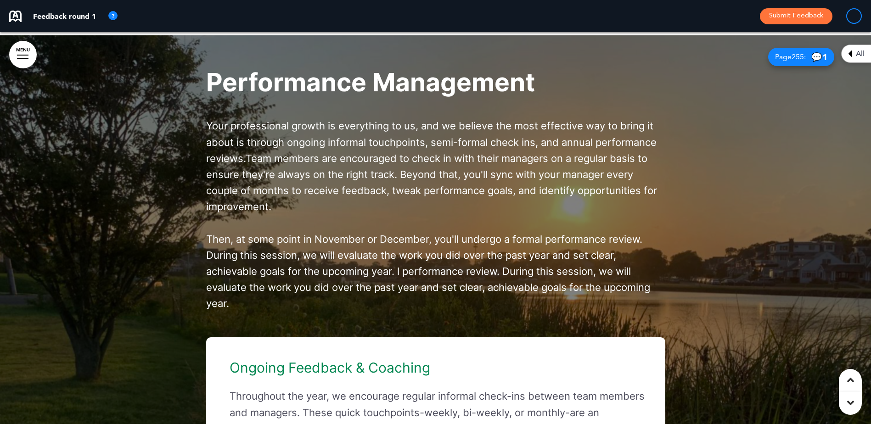
click at [813, 62] on span "💬 1" at bounding box center [820, 57] width 16 height 9
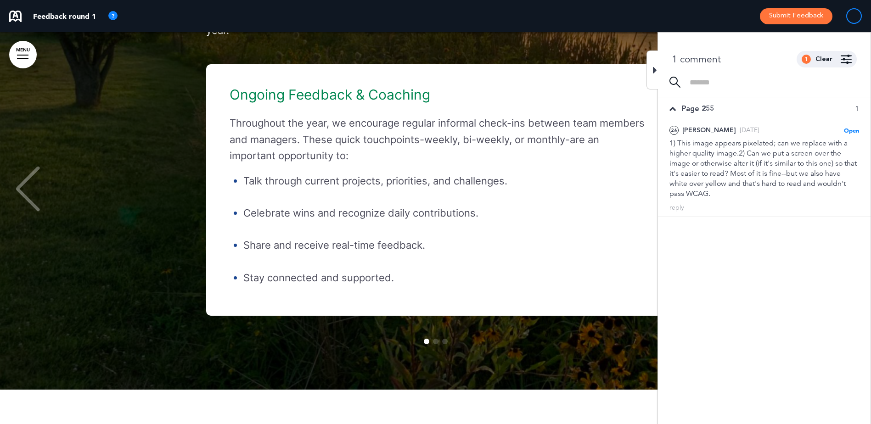
scroll to position [23497, 0]
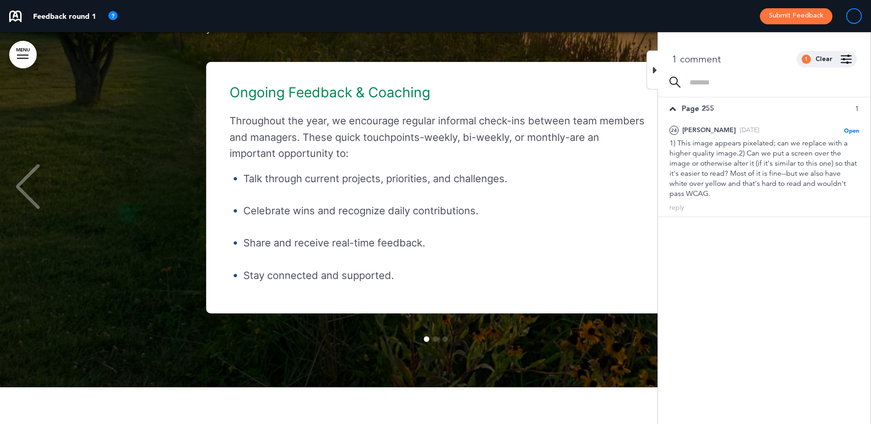
click at [649, 67] on div at bounding box center [652, 70] width 11 height 39
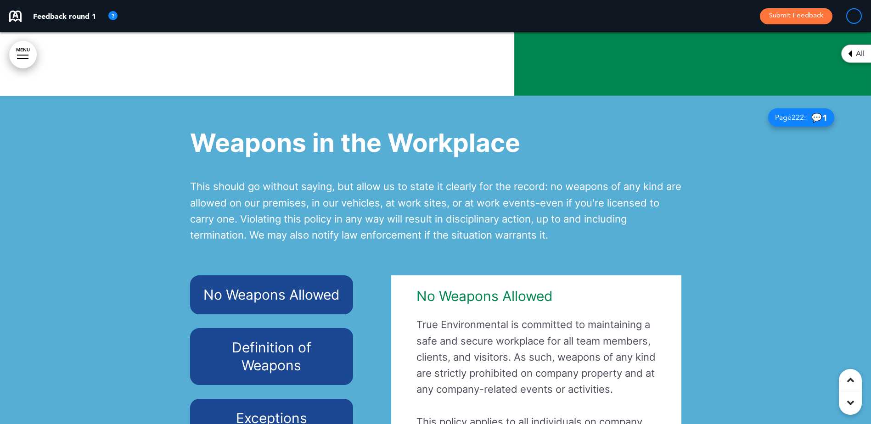
scroll to position [24186, 0]
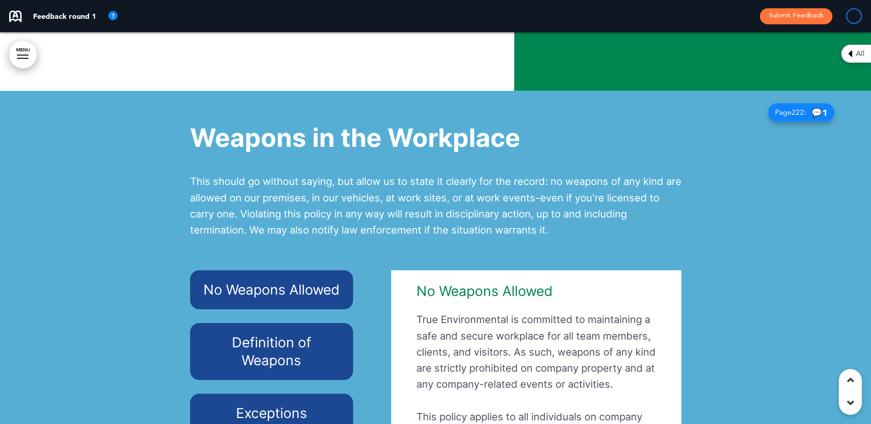
click at [812, 117] on span "💬 1" at bounding box center [820, 112] width 16 height 9
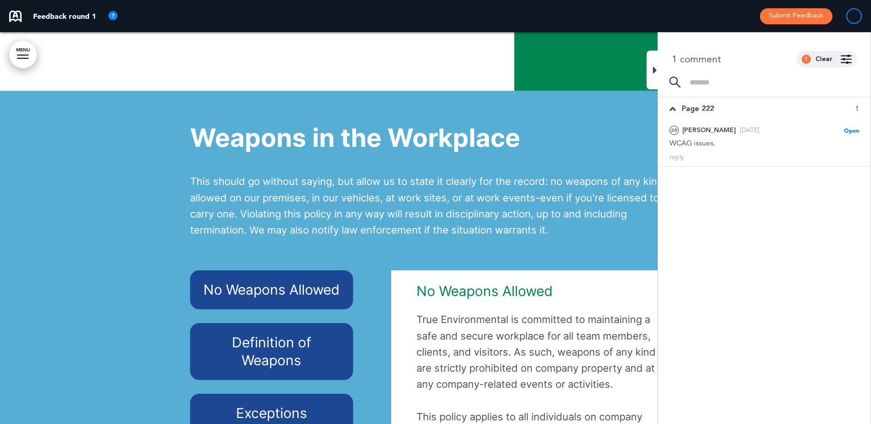
click at [575, 111] on div "Weapons in the Workplace This should go without saying, but allow us to state i…" at bounding box center [435, 303] width 491 height 425
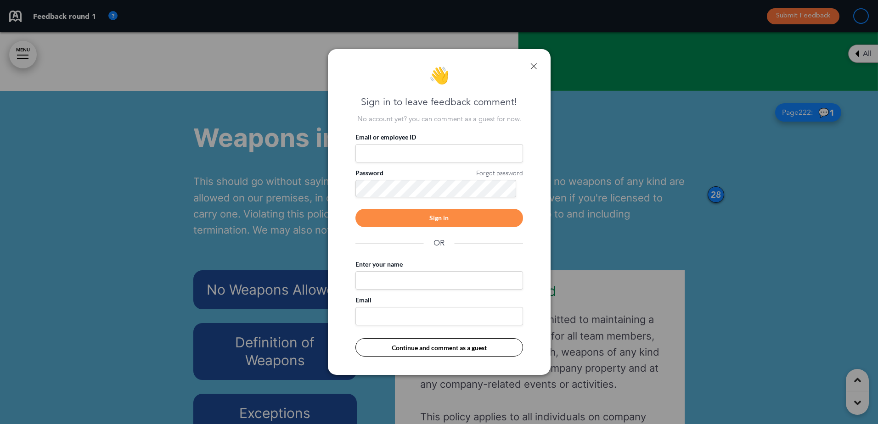
drag, startPoint x: 535, startPoint y: 67, endPoint x: 542, endPoint y: 67, distance: 7.3
click at [535, 67] on link at bounding box center [534, 66] width 6 height 6
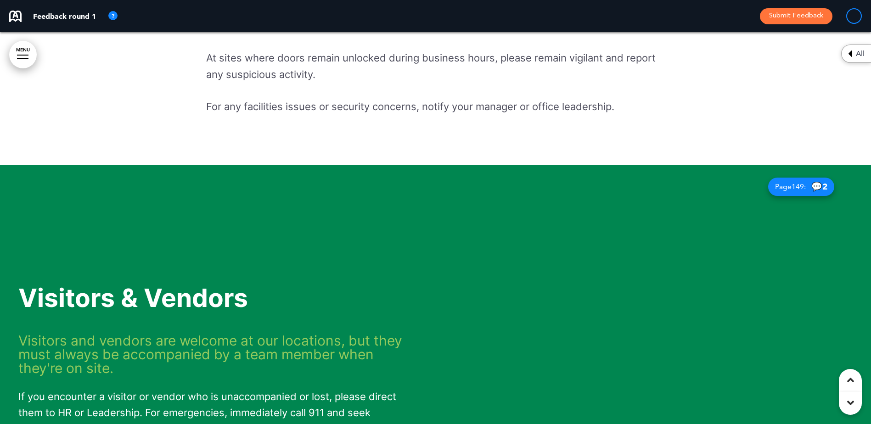
scroll to position [26070, 0]
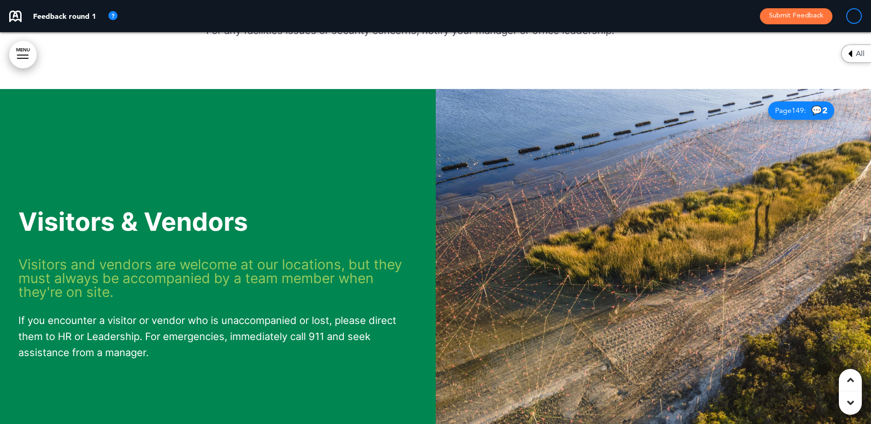
click at [812, 115] on span "💬 2" at bounding box center [820, 110] width 16 height 9
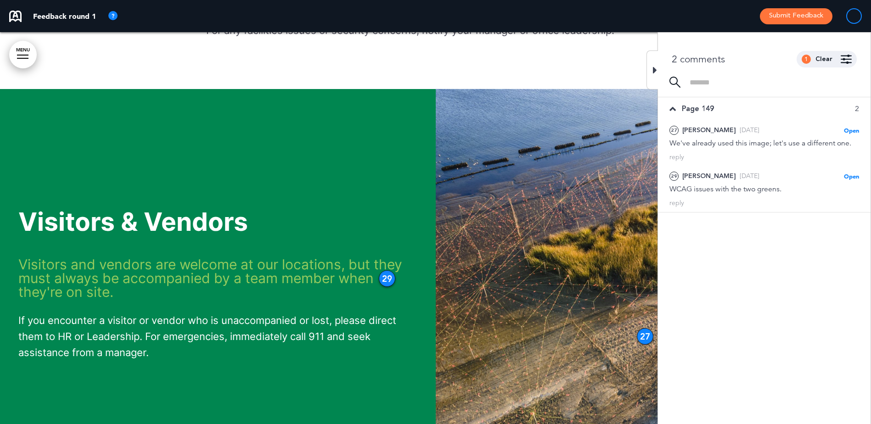
click at [653, 73] on div at bounding box center [652, 70] width 11 height 39
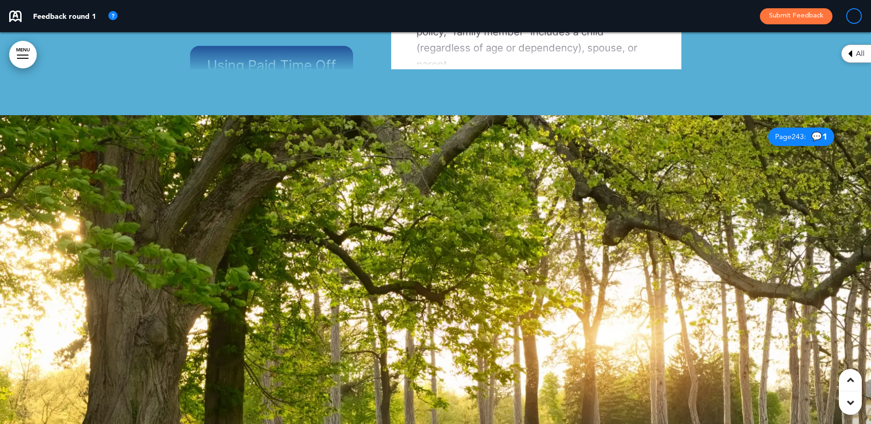
scroll to position [30801, 0]
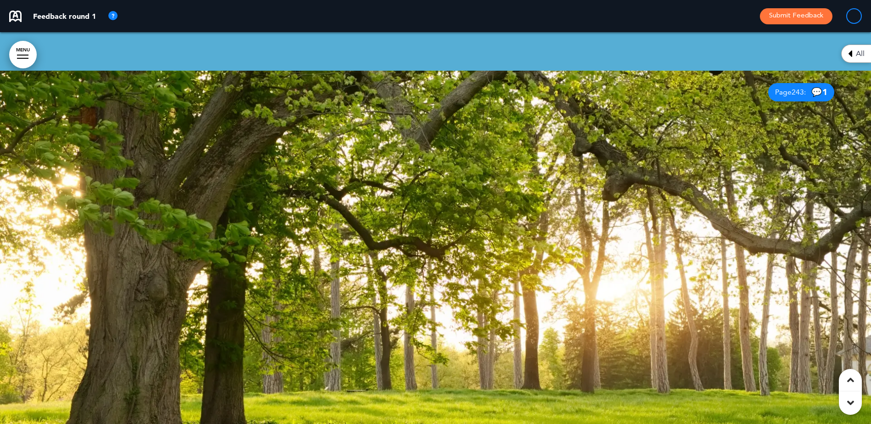
click at [813, 96] on span "💬 1" at bounding box center [820, 92] width 16 height 9
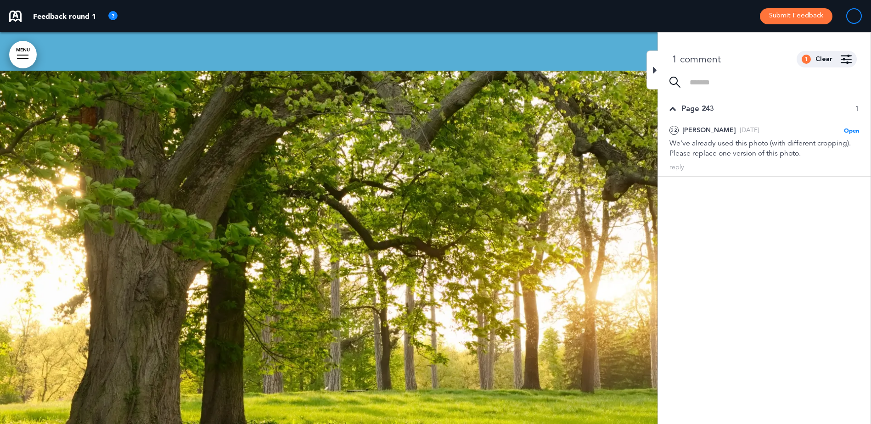
click at [655, 72] on icon at bounding box center [655, 70] width 4 height 11
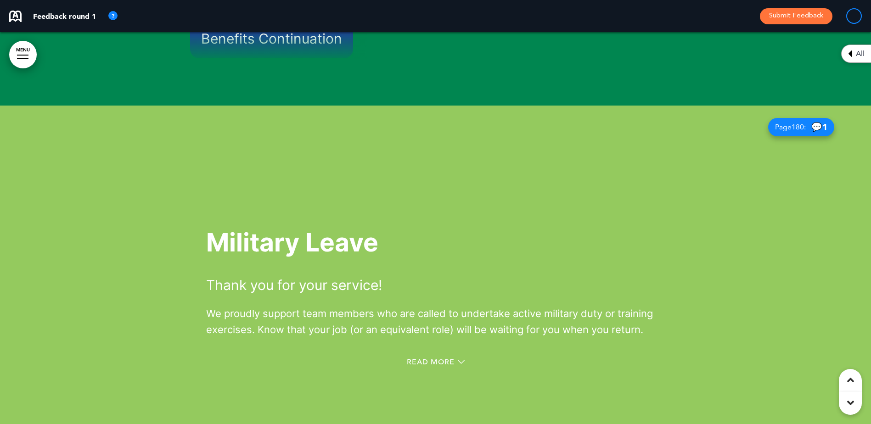
scroll to position [31628, 0]
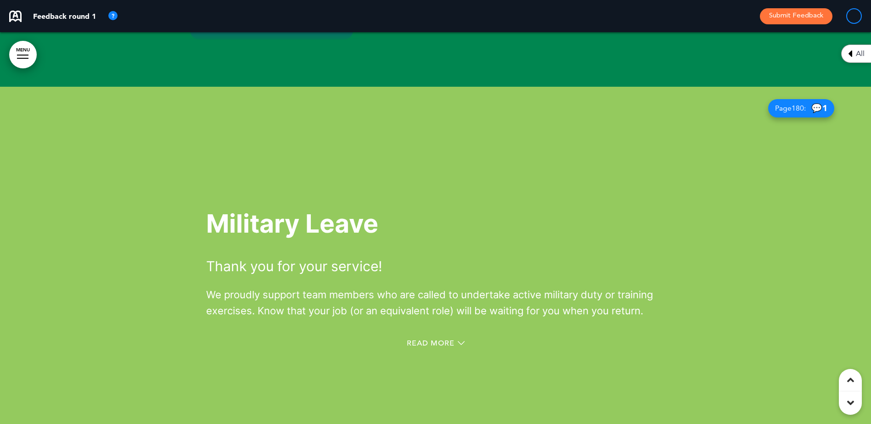
click at [813, 113] on span "💬 1" at bounding box center [820, 108] width 16 height 9
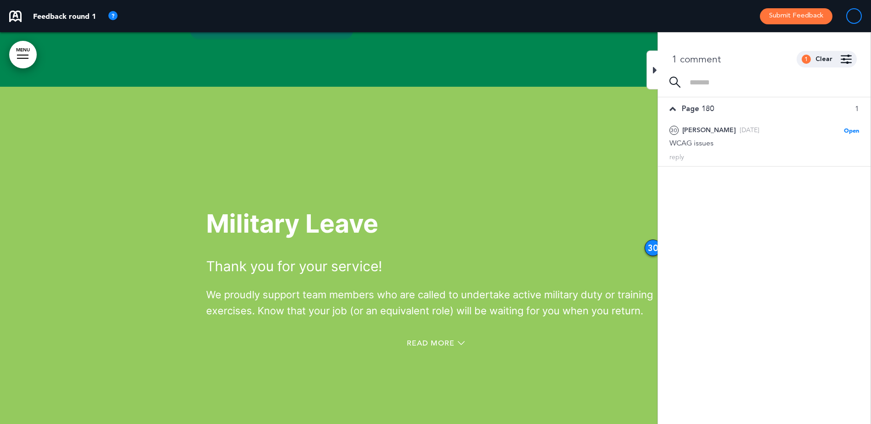
click at [653, 68] on icon at bounding box center [655, 70] width 4 height 11
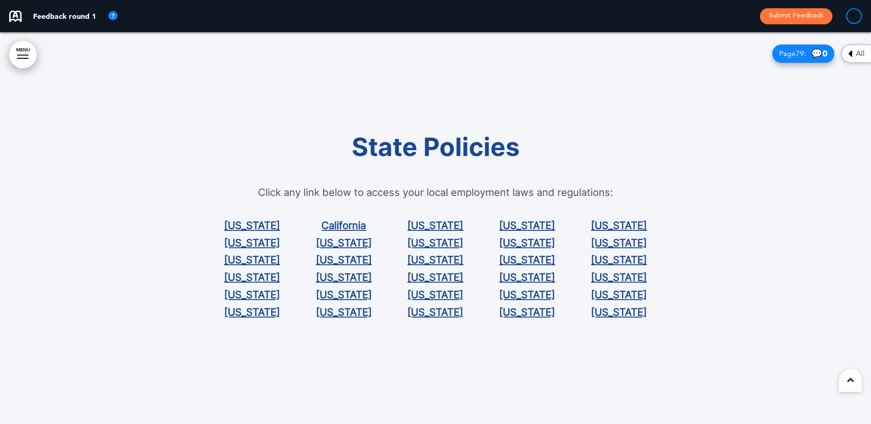
scroll to position [35229, 0]
